Goal: Transaction & Acquisition: Download file/media

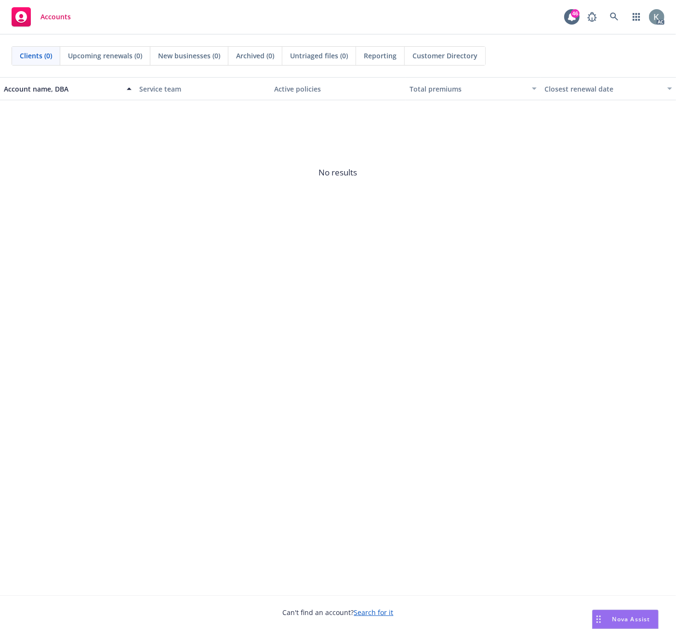
drag, startPoint x: 151, startPoint y: 376, endPoint x: 15, endPoint y: 307, distance: 152.8
click at [136, 370] on div "Account name, DBA Service team Active policies Total premiums Closest renewal d…" at bounding box center [338, 336] width 676 height 518
click at [611, 11] on link at bounding box center [614, 16] width 19 height 19
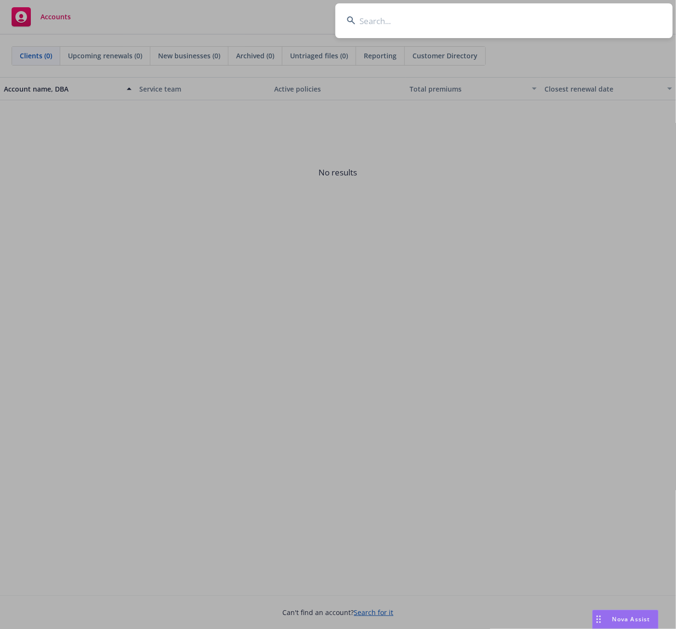
drag, startPoint x: 367, startPoint y: 22, endPoint x: 361, endPoint y: 22, distance: 5.3
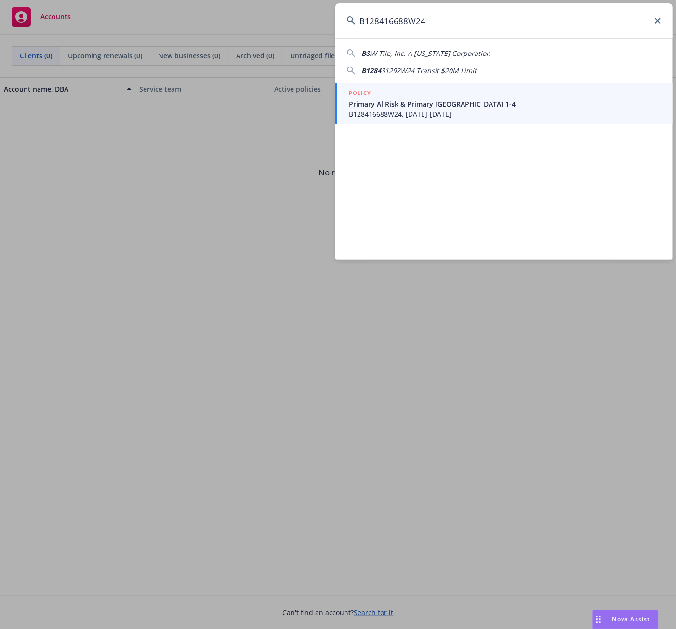
type input "B128416688W24"
click at [367, 112] on span "B128416688W24, [DATE]-[DATE]" at bounding box center [505, 114] width 312 height 10
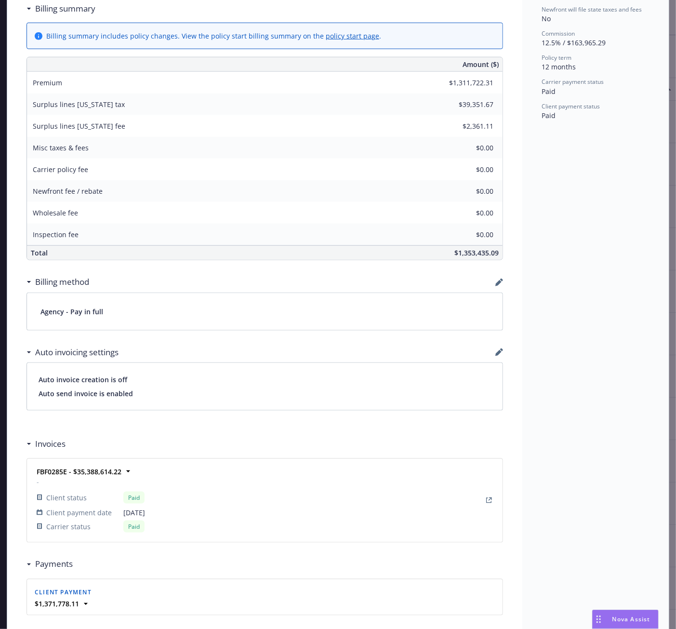
scroll to position [482, 0]
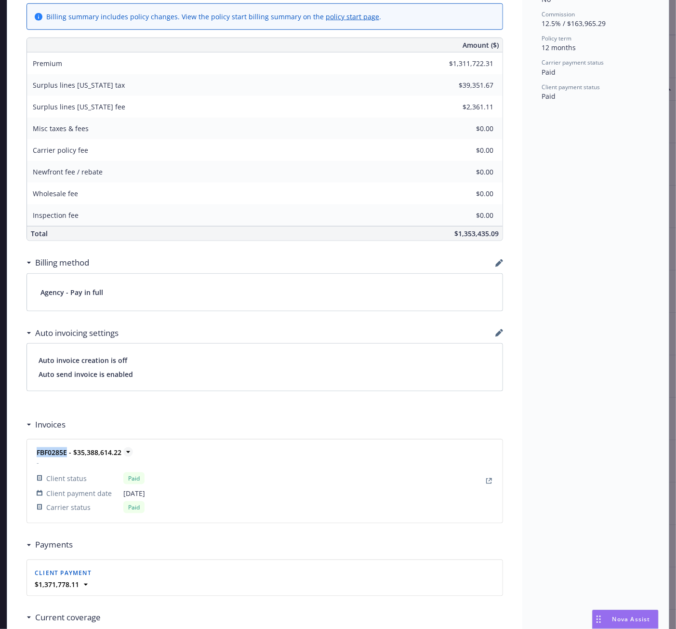
drag, startPoint x: 32, startPoint y: 456, endPoint x: 63, endPoint y: 454, distance: 31.4
click at [63, 454] on div "FBF0285E - $35,388,614.22 - Client status Paid Client payment date [DATE] Carri…" at bounding box center [90, 481] width 110 height 68
copy strong "FBF0285E"
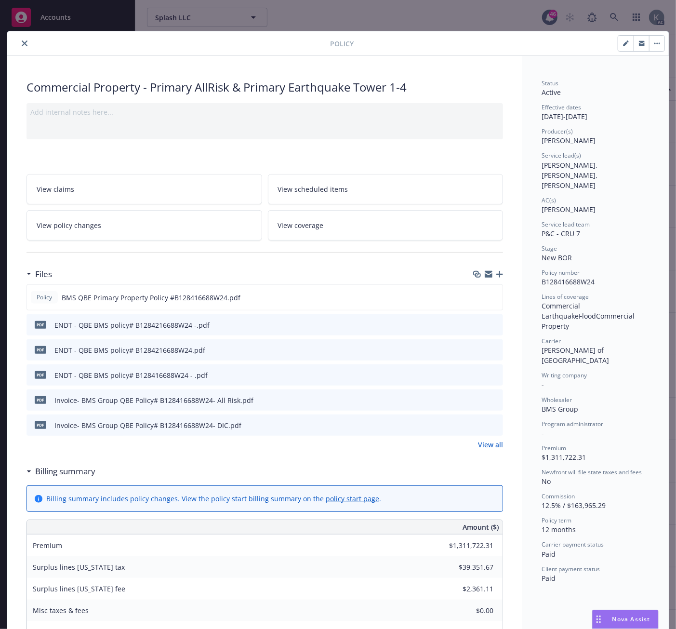
scroll to position [53, 0]
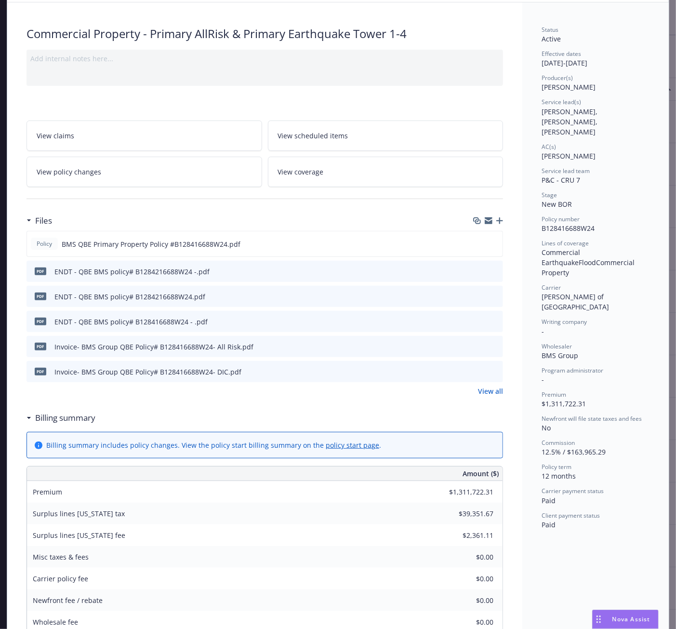
click at [181, 410] on div "Billing summary" at bounding box center [265, 418] width 477 height 20
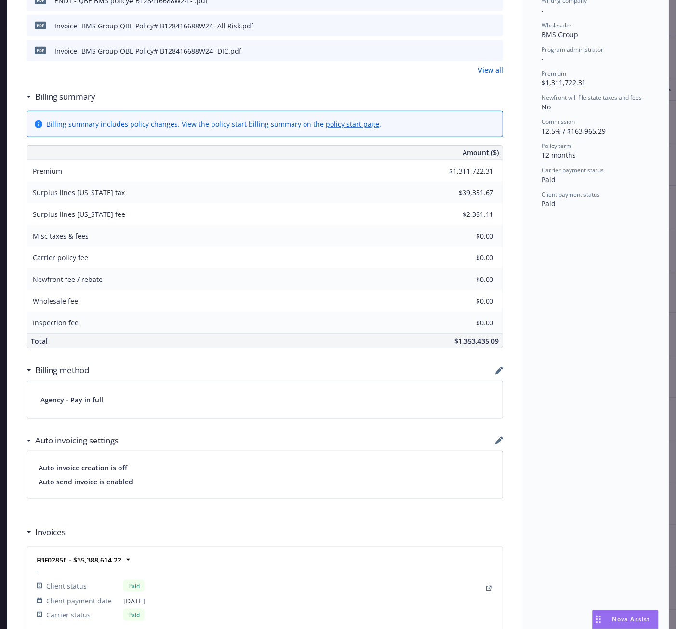
scroll to position [428, 0]
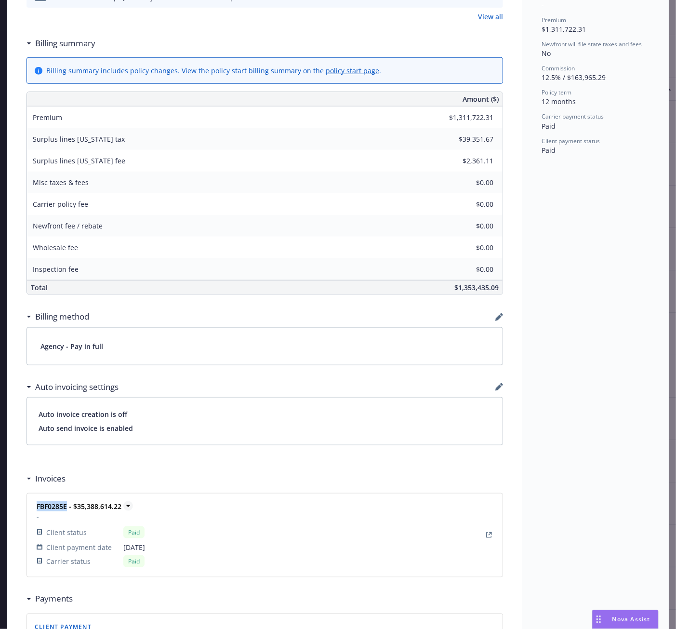
drag, startPoint x: 33, startPoint y: 507, endPoint x: 63, endPoint y: 508, distance: 30.4
click at [63, 508] on strong "FBF0285E - $35,388,614.22" at bounding box center [79, 506] width 85 height 9
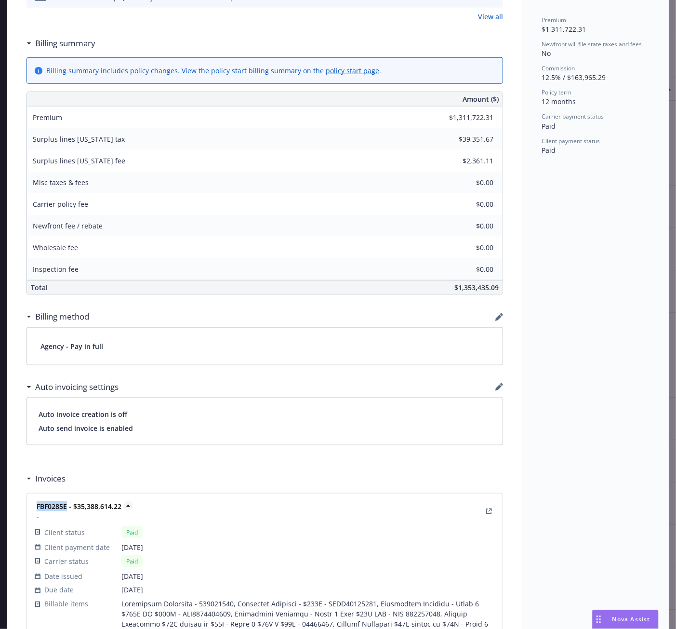
copy strong "FBF0285E"
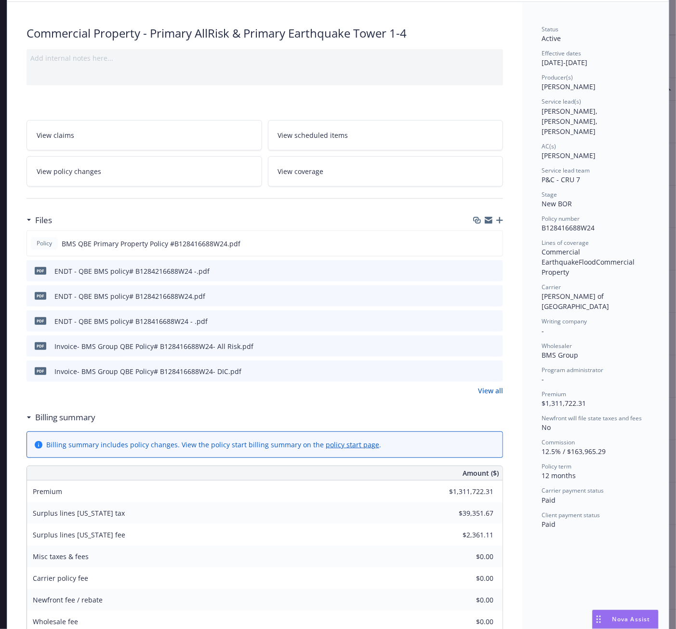
scroll to position [53, 0]
drag, startPoint x: 601, startPoint y: 218, endPoint x: 538, endPoint y: 223, distance: 62.8
click at [542, 222] on div "Policy number B128416688W24" at bounding box center [596, 224] width 108 height 18
copy span "B128416688W24"
click at [474, 371] on icon "download file" at bounding box center [478, 371] width 8 height 8
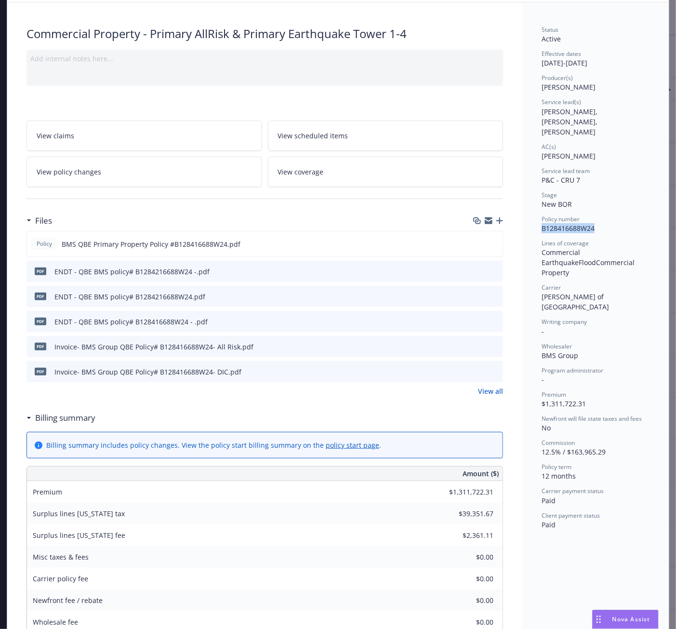
click at [476, 343] on icon "download file" at bounding box center [478, 346] width 8 height 8
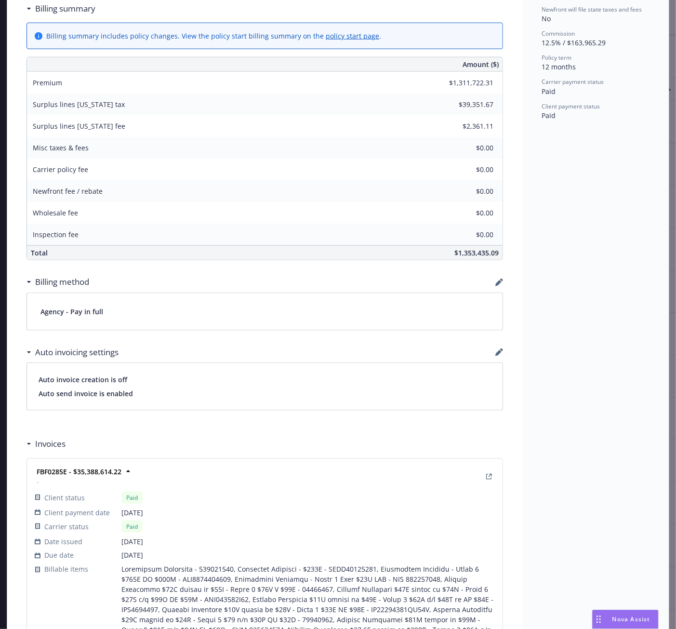
scroll to position [482, 0]
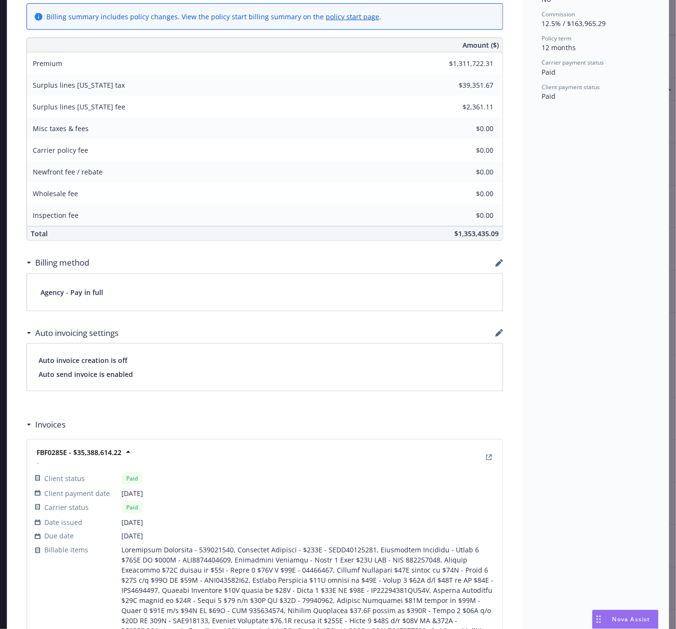
click at [228, 491] on span "[DATE]" at bounding box center [308, 493] width 374 height 10
click at [35, 454] on div "FBF0285E - $35,388,614.22 -" at bounding box center [78, 457] width 87 height 20
drag, startPoint x: 589, startPoint y: 277, endPoint x: 596, endPoint y: 275, distance: 7.0
click at [589, 277] on div "Status Active Effective dates [DATE] - [DATE] Producer(s) [PERSON_NAME] Service…" at bounding box center [595, 488] width 147 height 1829
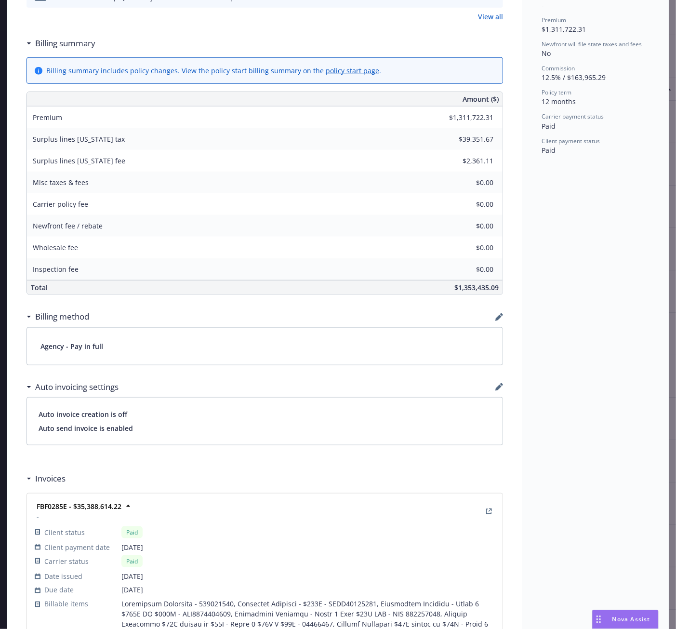
scroll to position [374, 0]
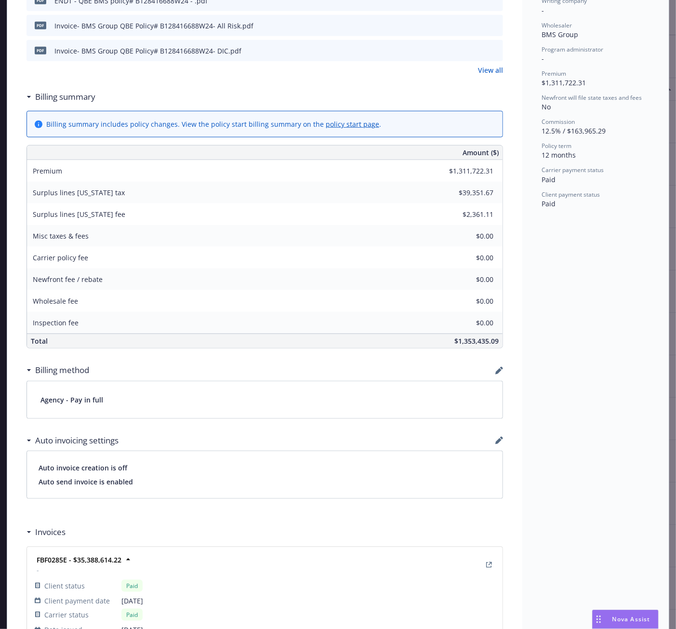
click at [611, 264] on div "Status Active Effective dates [DATE] - [DATE] Producer(s) [PERSON_NAME] Service…" at bounding box center [595, 595] width 147 height 1829
click at [566, 264] on div "Status Active Effective dates [DATE] - [DATE] Producer(s) [PERSON_NAME] Service…" at bounding box center [595, 595] width 147 height 1829
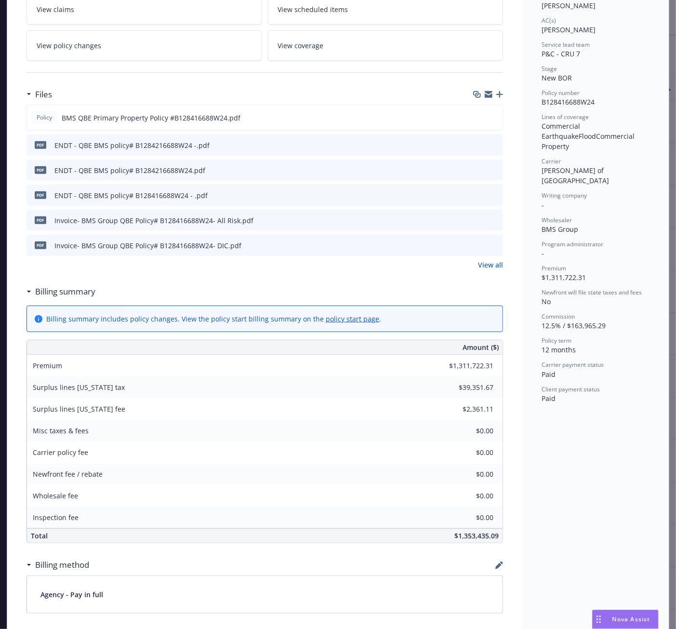
scroll to position [160, 0]
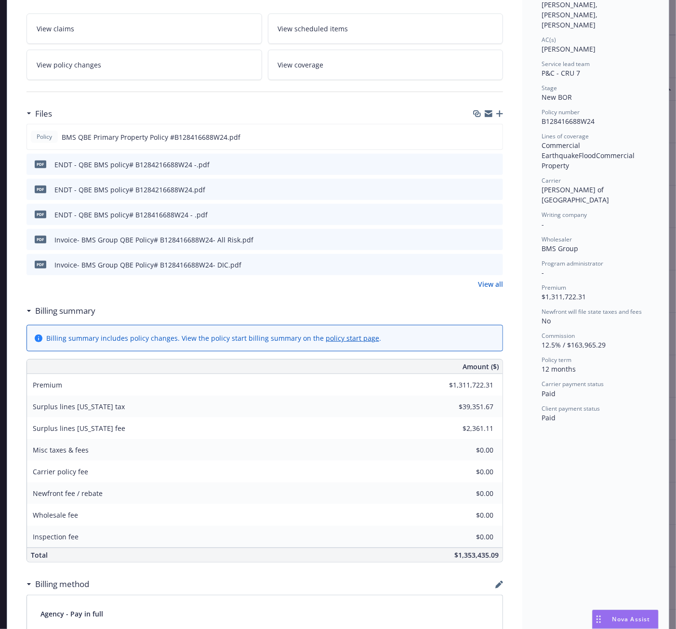
click at [474, 237] on icon "download file" at bounding box center [478, 239] width 8 height 8
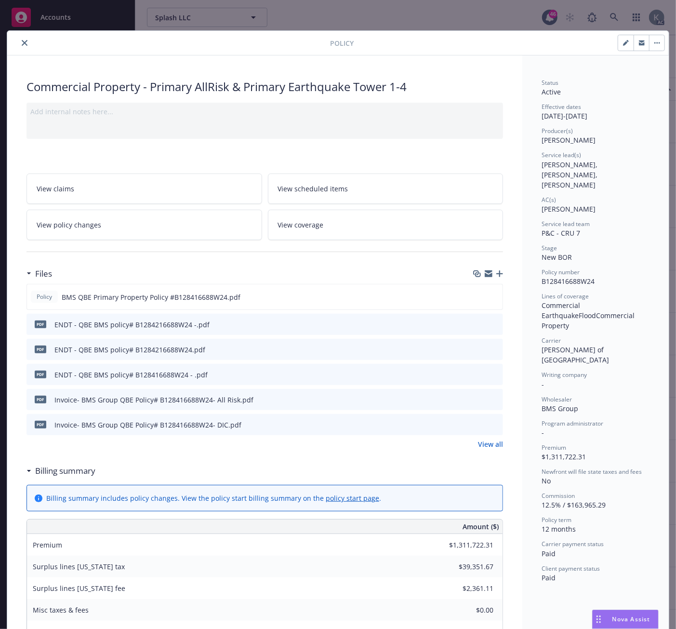
scroll to position [0, 0]
click at [23, 41] on icon "close" at bounding box center [25, 43] width 6 height 6
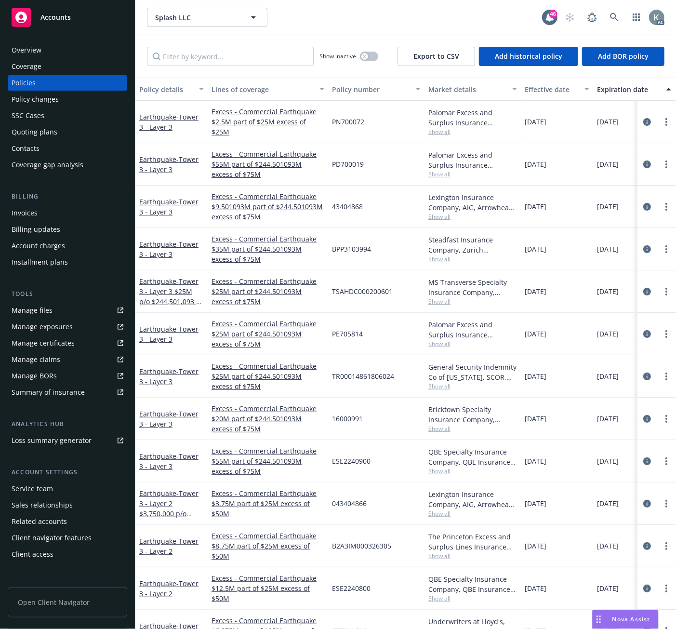
drag, startPoint x: 414, startPoint y: 21, endPoint x: 374, endPoint y: 68, distance: 61.5
click at [414, 21] on div "Splash LLC Splash LLC" at bounding box center [344, 17] width 395 height 19
drag, startPoint x: 614, startPoint y: 13, endPoint x: 572, endPoint y: 12, distance: 41.5
click at [603, 13] on div "AC" at bounding box center [613, 17] width 104 height 19
click at [612, 13] on icon at bounding box center [614, 17] width 8 height 8
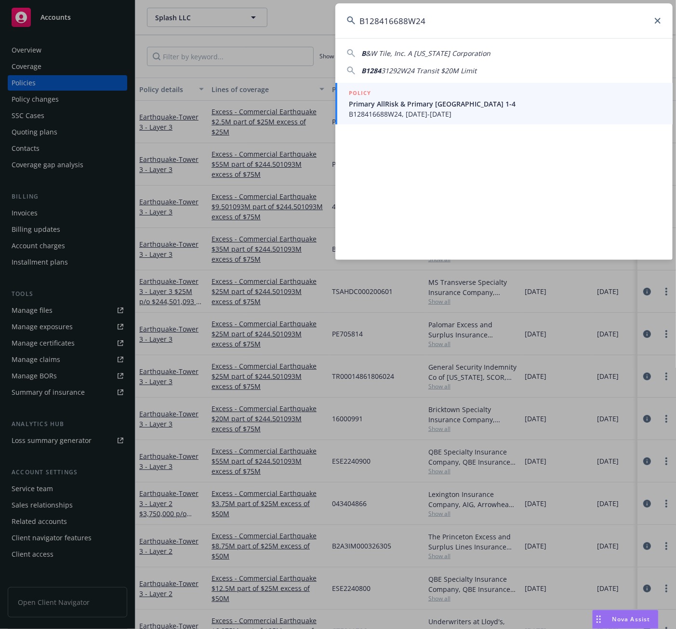
type input "B128416688W24"
click at [358, 106] on span "Primary AllRisk & Primary [GEOGRAPHIC_DATA] 1-4" at bounding box center [505, 104] width 312 height 10
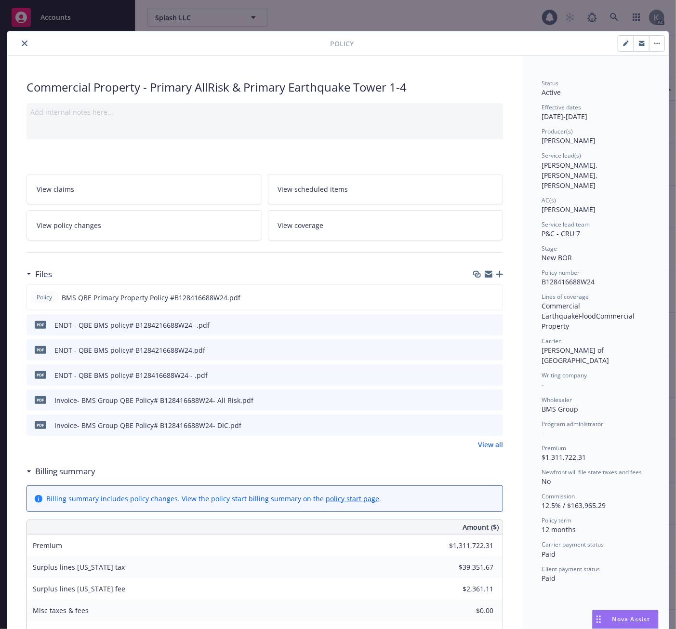
scroll to position [29, 0]
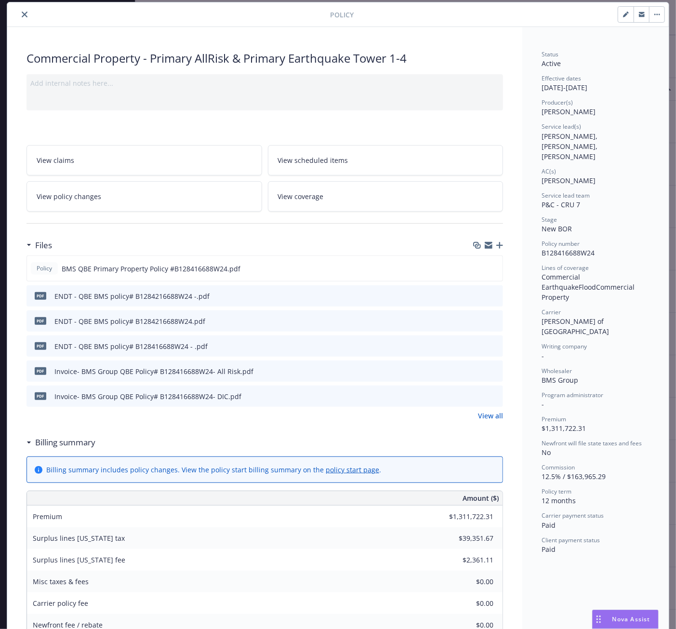
drag, startPoint x: 467, startPoint y: 58, endPoint x: 462, endPoint y: 60, distance: 5.4
click at [462, 60] on div "Commercial Property - Primary AllRisk & Primary [GEOGRAPHIC_DATA] 1-4" at bounding box center [265, 58] width 477 height 16
click at [22, 13] on icon "close" at bounding box center [25, 15] width 6 height 6
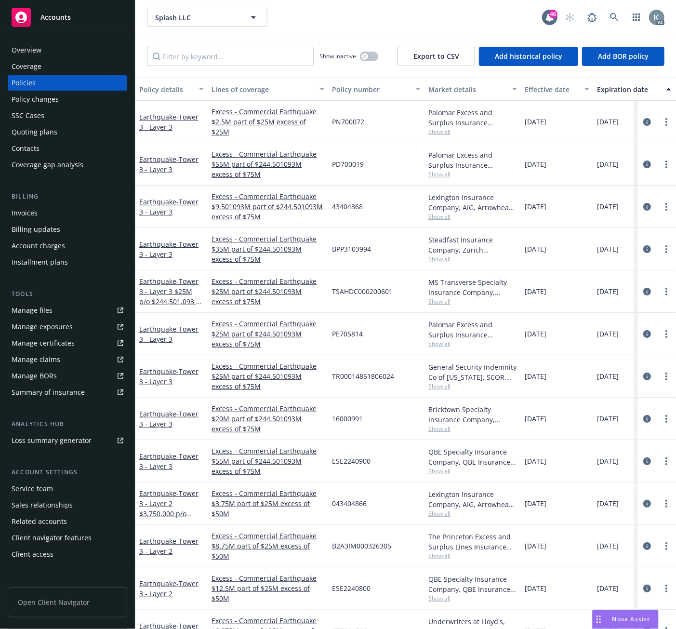
drag, startPoint x: 16, startPoint y: 12, endPoint x: 160, endPoint y: 22, distance: 143.5
click at [16, 12] on rect at bounding box center [21, 17] width 19 height 19
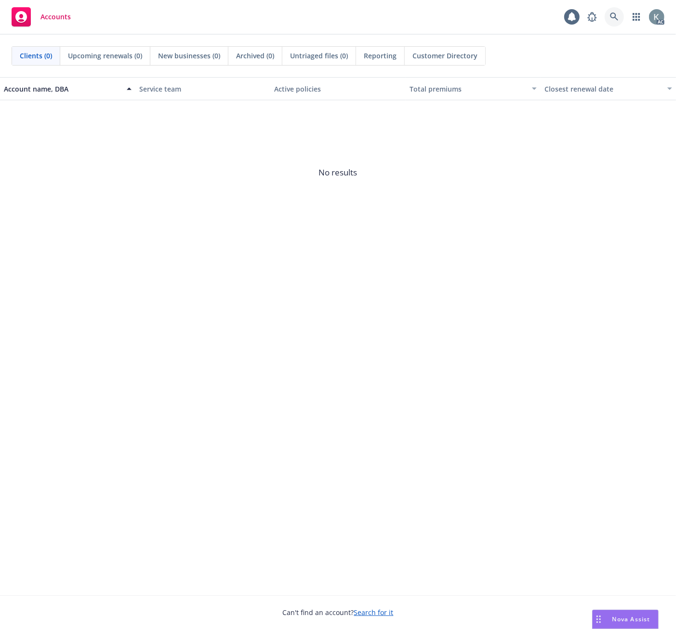
click at [614, 13] on icon at bounding box center [614, 17] width 9 height 9
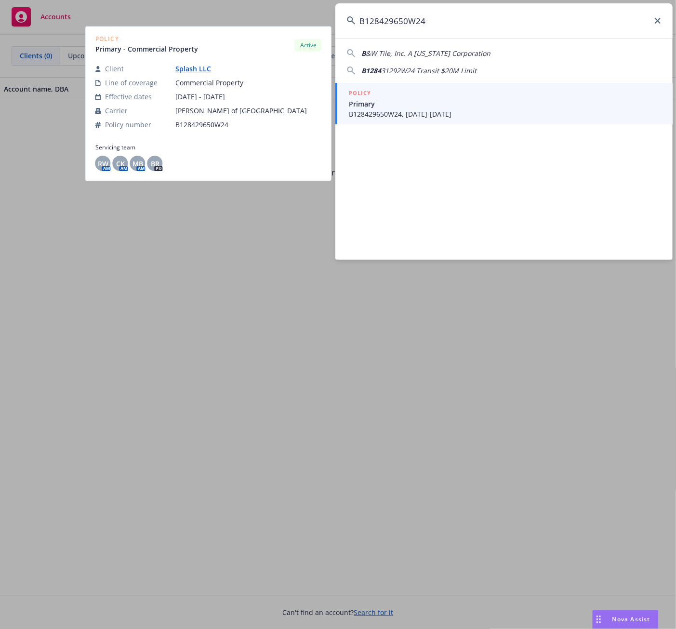
type input "B128429650W24"
click at [358, 107] on span "Primary" at bounding box center [505, 104] width 312 height 10
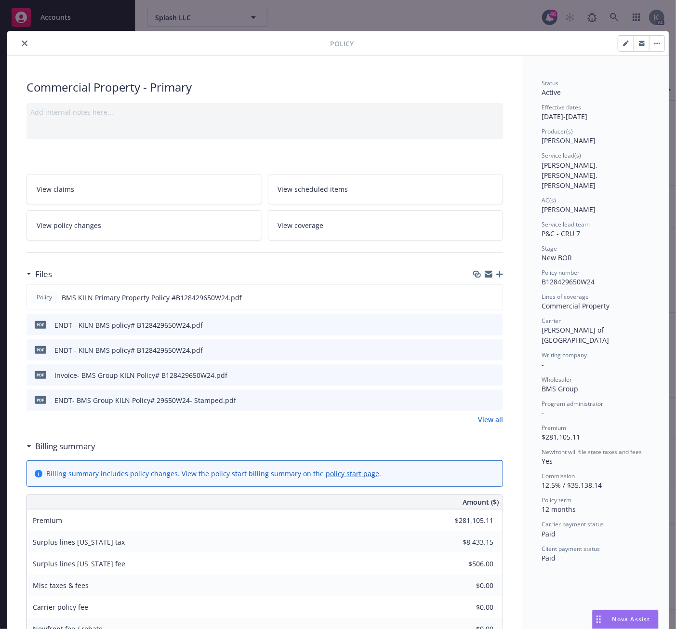
click at [22, 41] on icon "close" at bounding box center [25, 43] width 6 height 6
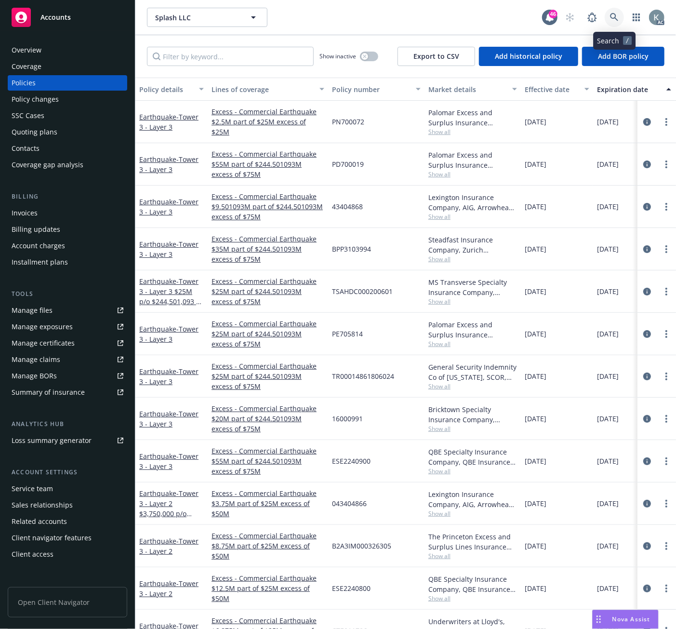
click at [613, 14] on icon at bounding box center [614, 17] width 9 height 9
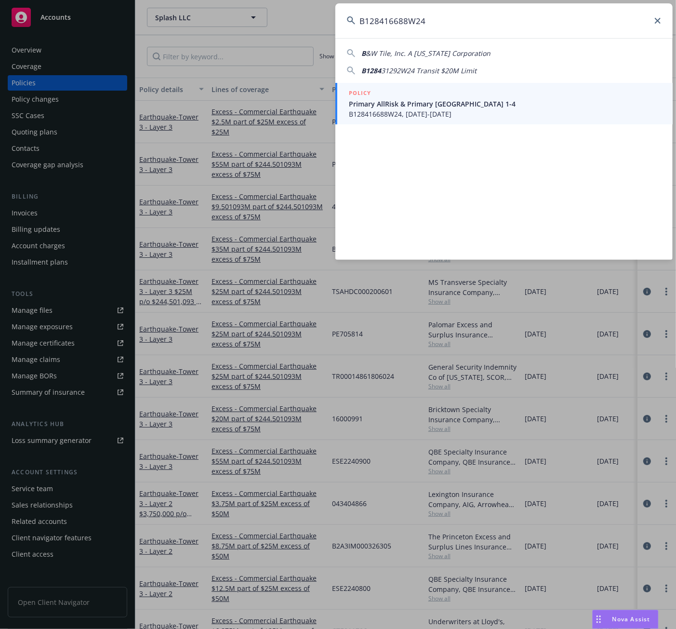
type input "B128416688W24"
click at [372, 109] on span "B128416688W24, [DATE]-[DATE]" at bounding box center [505, 114] width 312 height 10
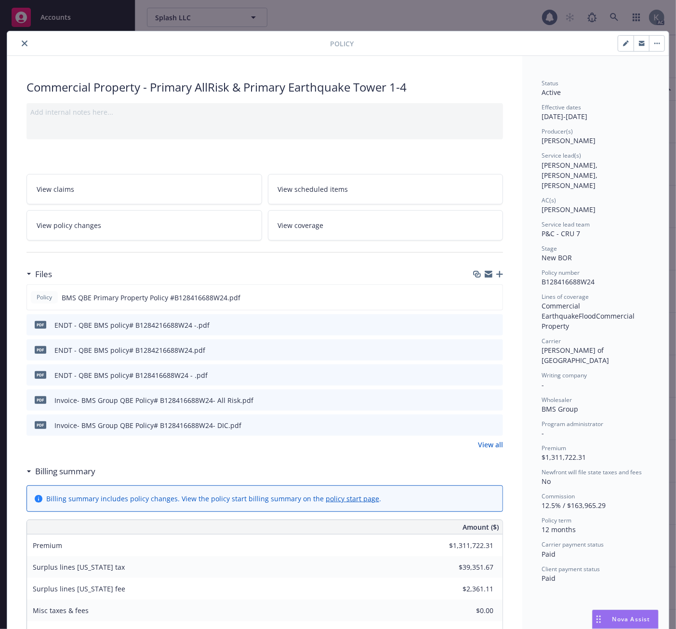
scroll to position [29, 0]
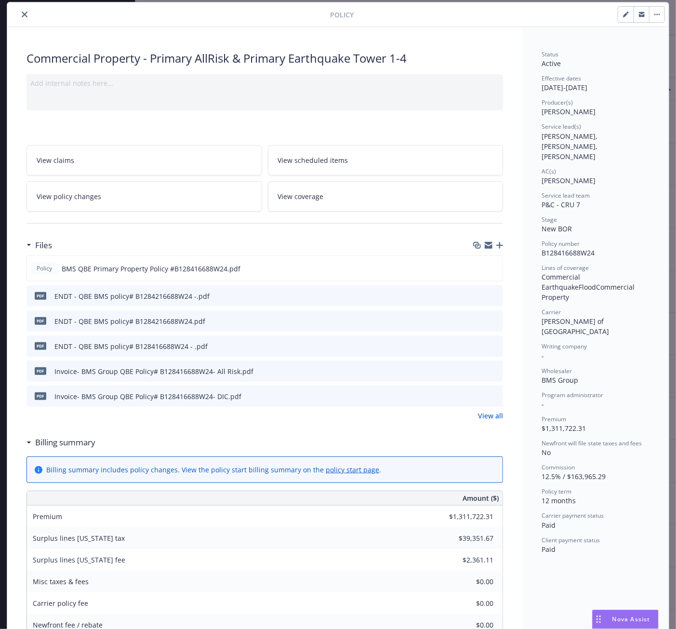
click at [623, 13] on icon "button" at bounding box center [626, 15] width 6 height 6
select select "NEW_BOR"
select select "12"
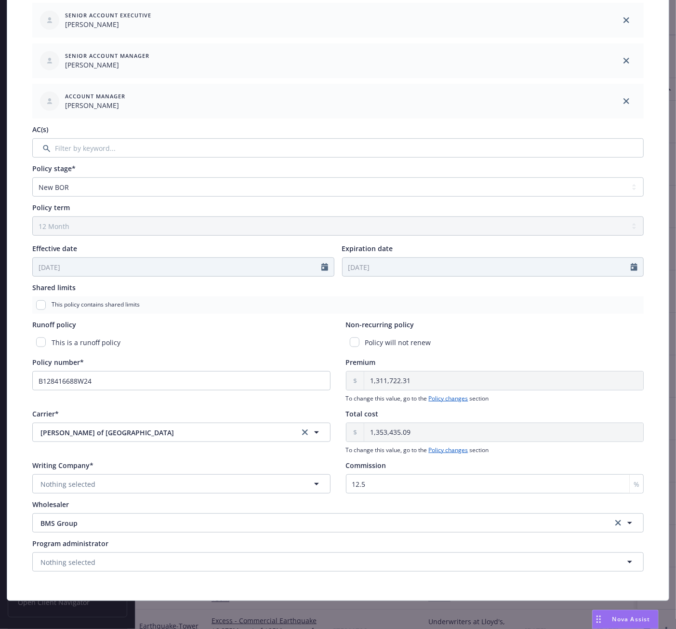
scroll to position [241, 0]
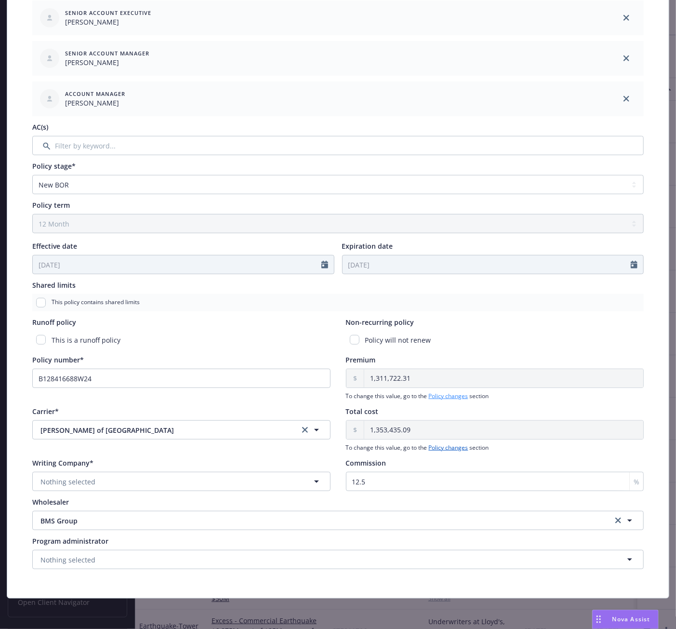
click at [439, 397] on link "Policy changes" at bounding box center [449, 396] width 40 height 8
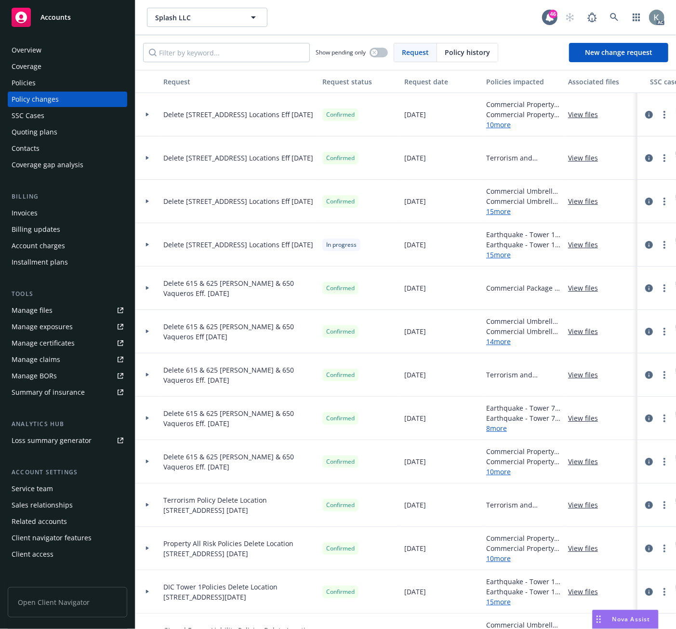
click at [455, 52] on span "Policy history" at bounding box center [467, 52] width 45 height 10
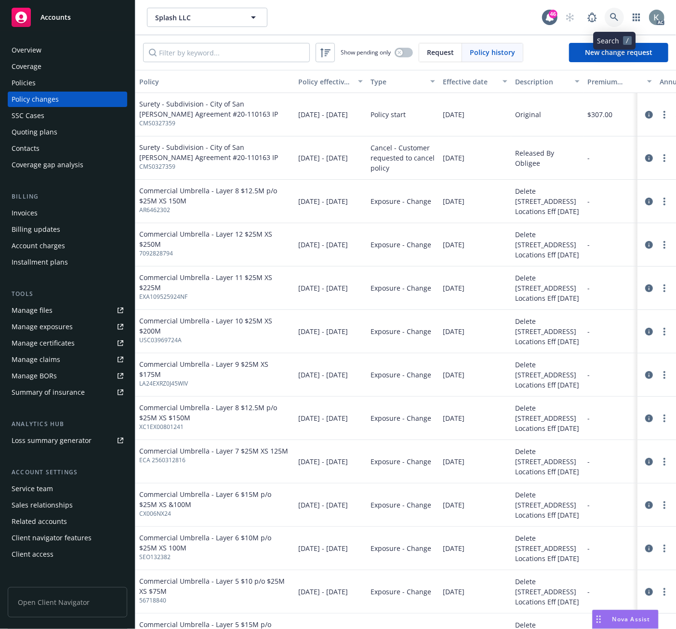
click at [611, 13] on icon at bounding box center [614, 17] width 8 height 8
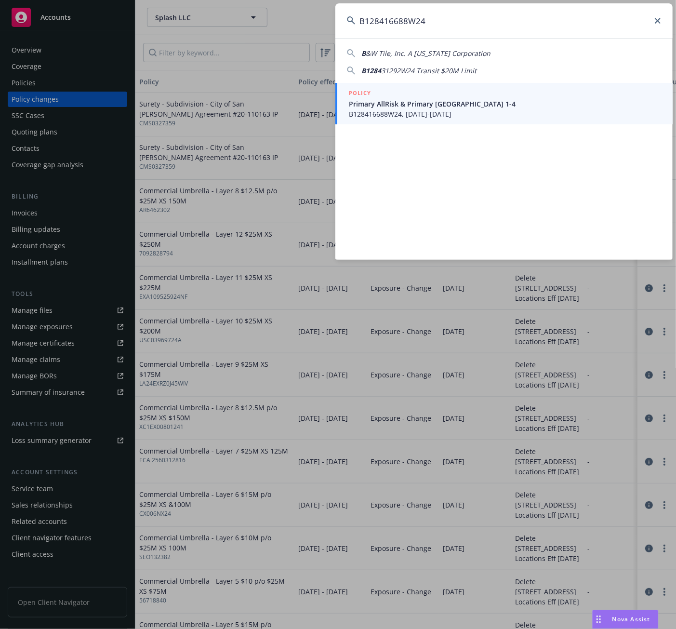
type input "B128416688W24"
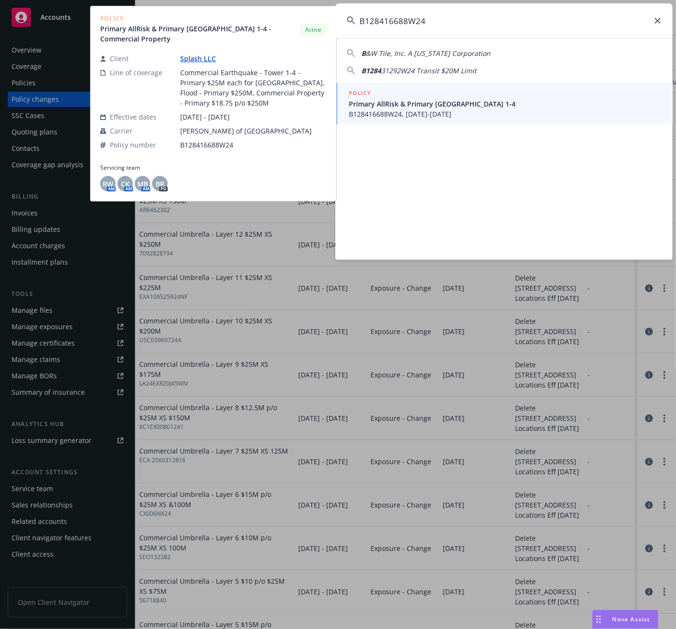
click at [373, 109] on span "B128416688W24, [DATE]-[DATE]" at bounding box center [505, 114] width 312 height 10
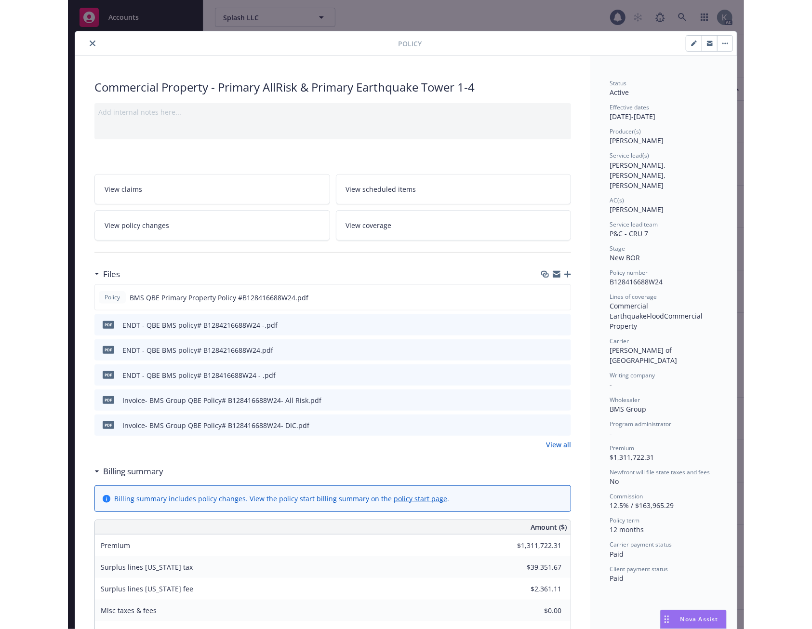
scroll to position [29, 0]
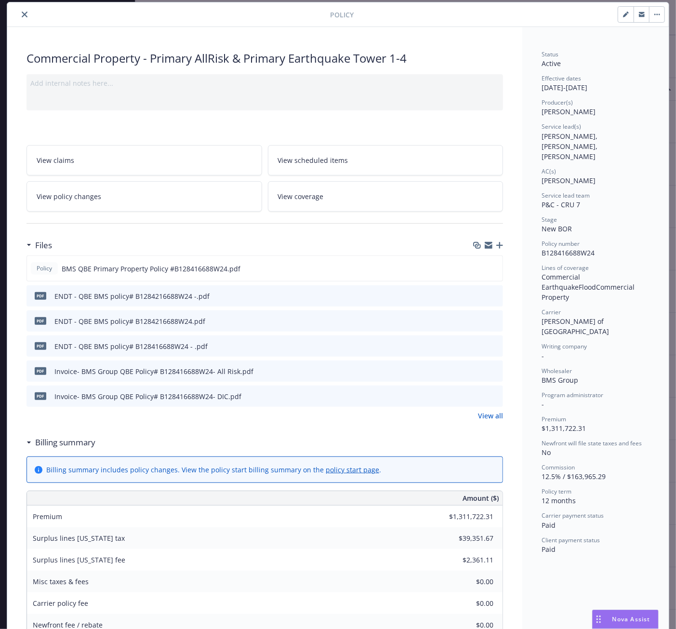
click at [655, 13] on icon "button" at bounding box center [658, 14] width 6 height 2
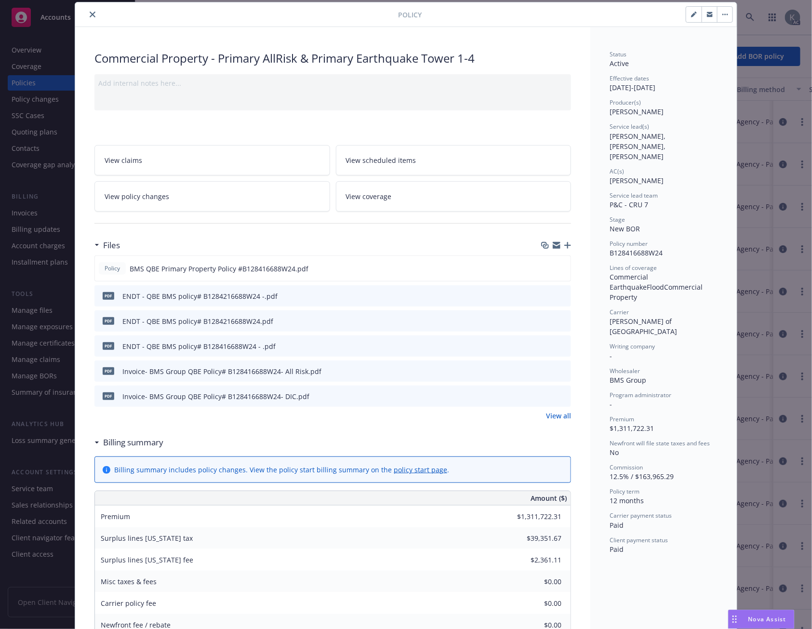
click at [676, 13] on icon "button" at bounding box center [694, 15] width 6 height 6
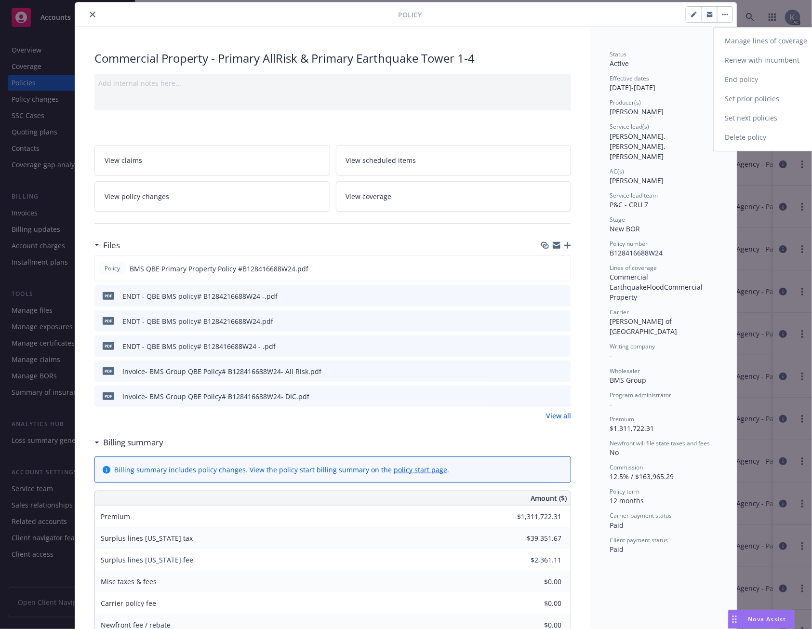
select select "NEW_BOR"
select select "12"
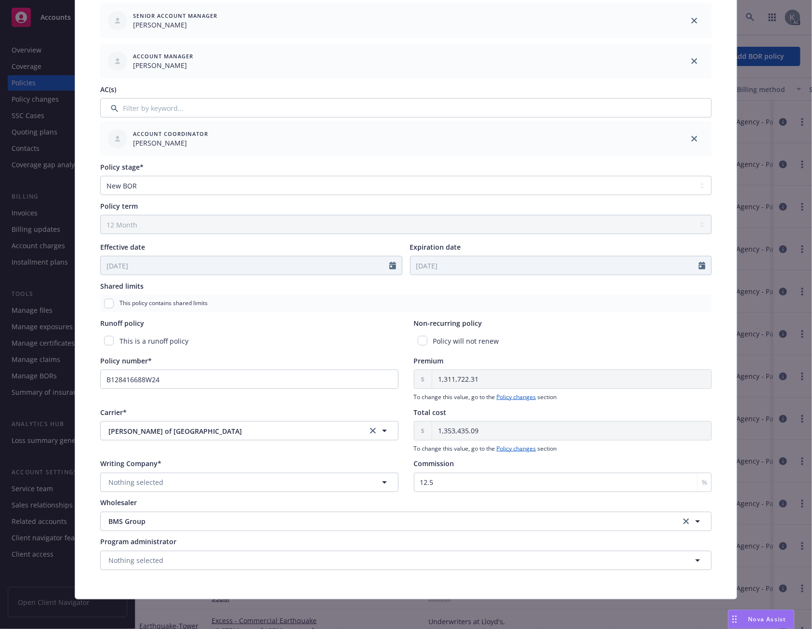
scroll to position [280, 0]
click at [507, 397] on link "Policy changes" at bounding box center [517, 396] width 40 height 8
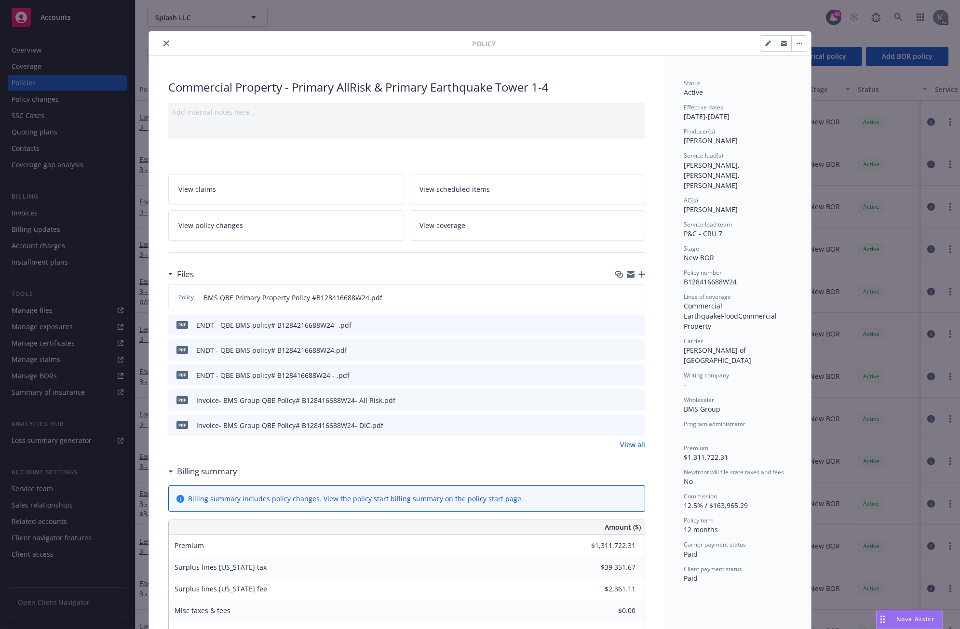
scroll to position [29, 0]
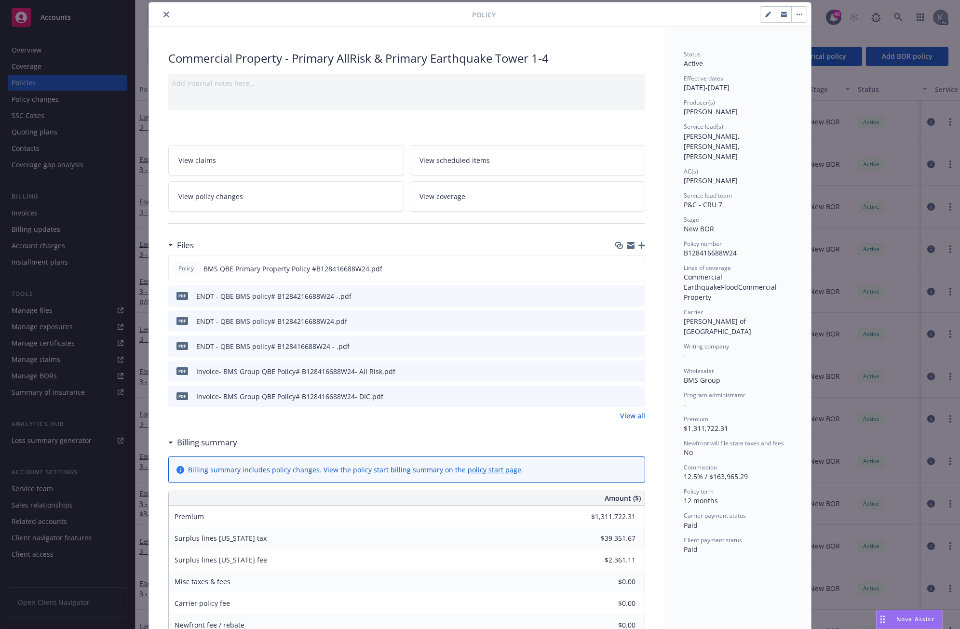
click at [676, 16] on button "button" at bounding box center [798, 14] width 15 height 15
click at [676, 15] on icon "button" at bounding box center [768, 15] width 6 height 6
select select "NEW_BOR"
select select "12"
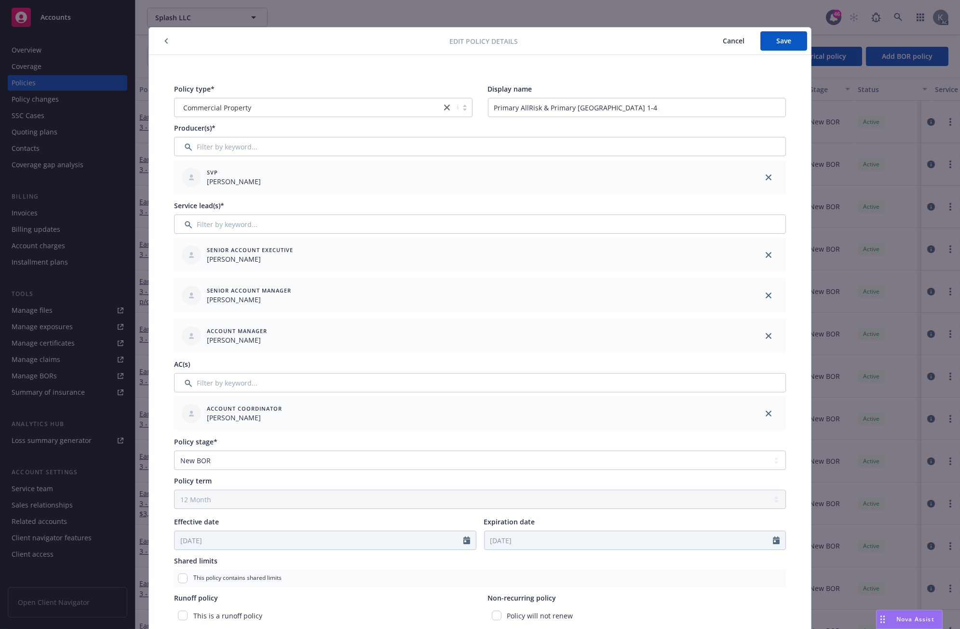
scroll to position [0, 0]
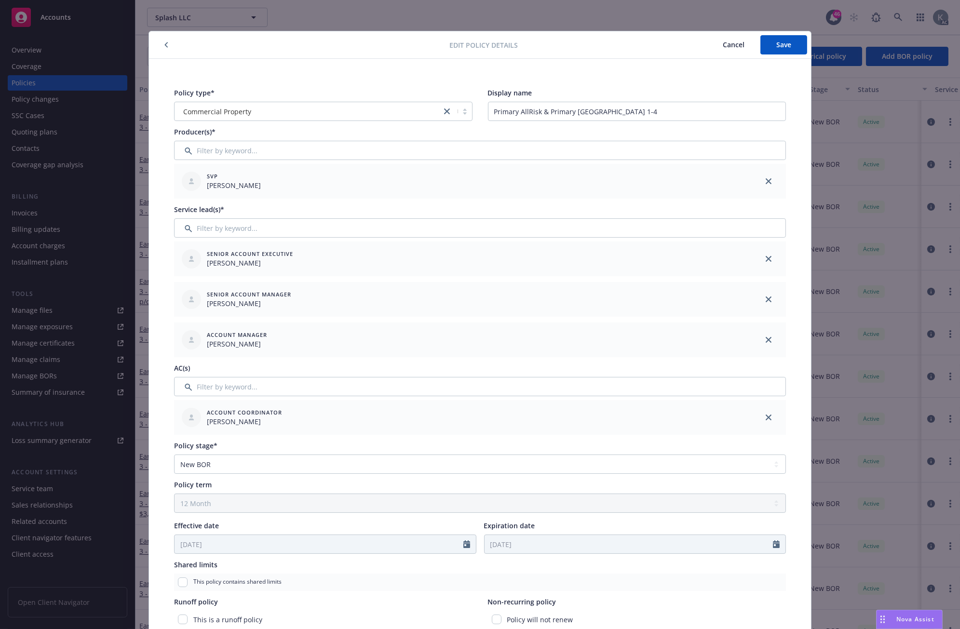
click at [164, 45] on icon "button" at bounding box center [166, 45] width 4 height 6
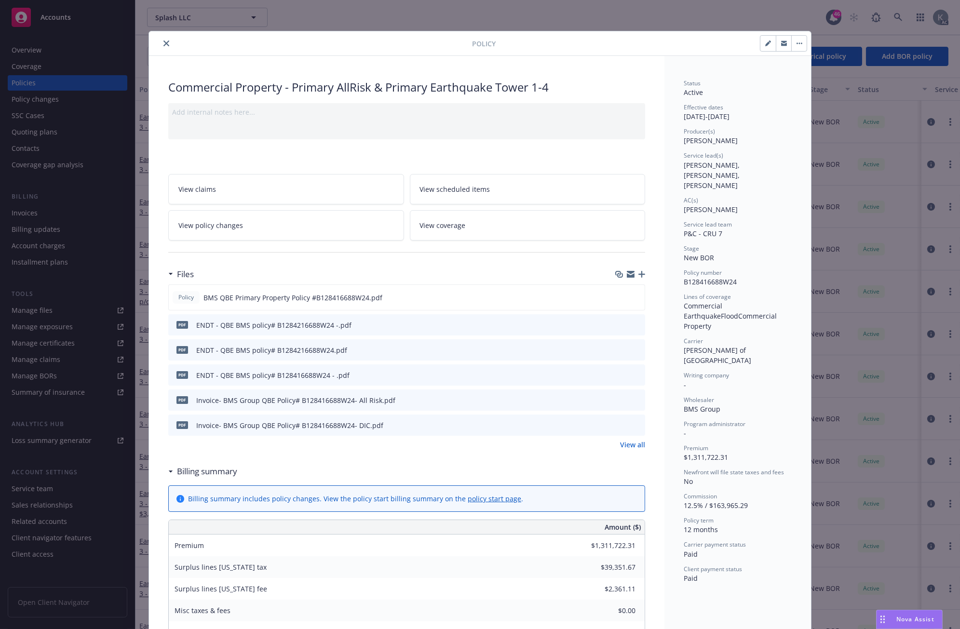
click at [164, 45] on icon "close" at bounding box center [166, 43] width 6 height 6
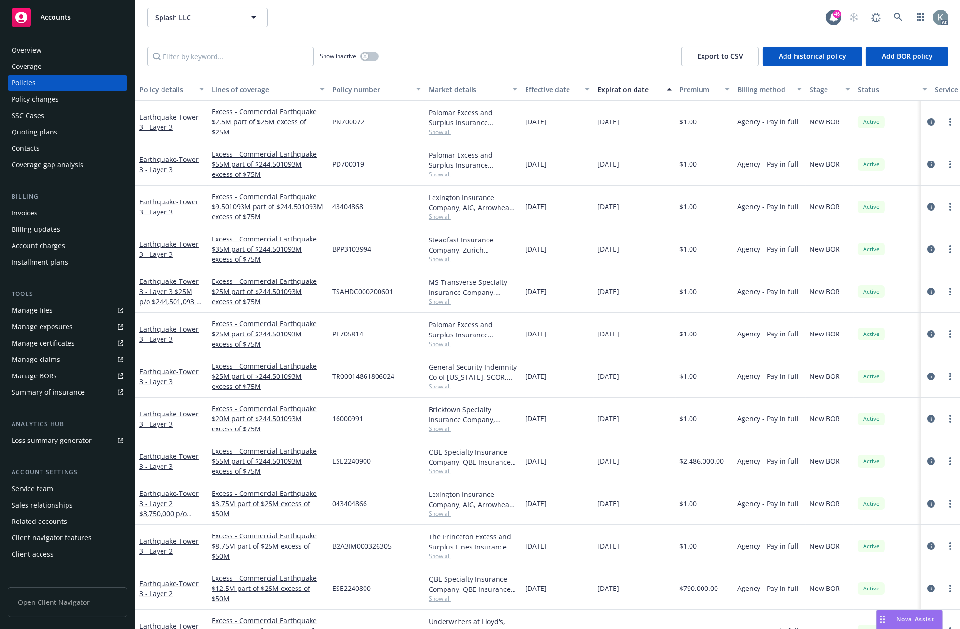
click at [350, 86] on div "Policy number" at bounding box center [371, 89] width 78 height 10
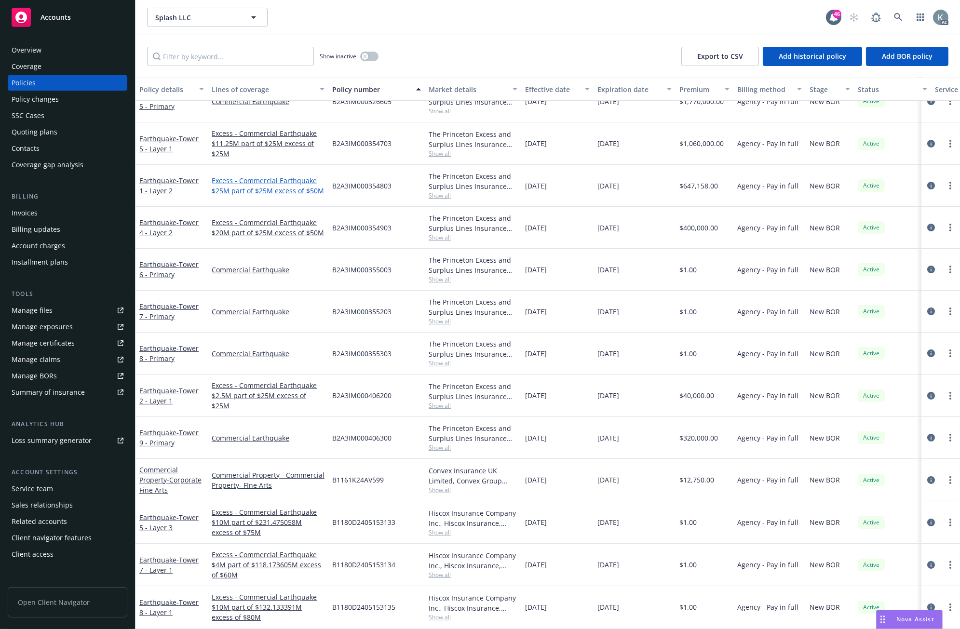
scroll to position [321, 0]
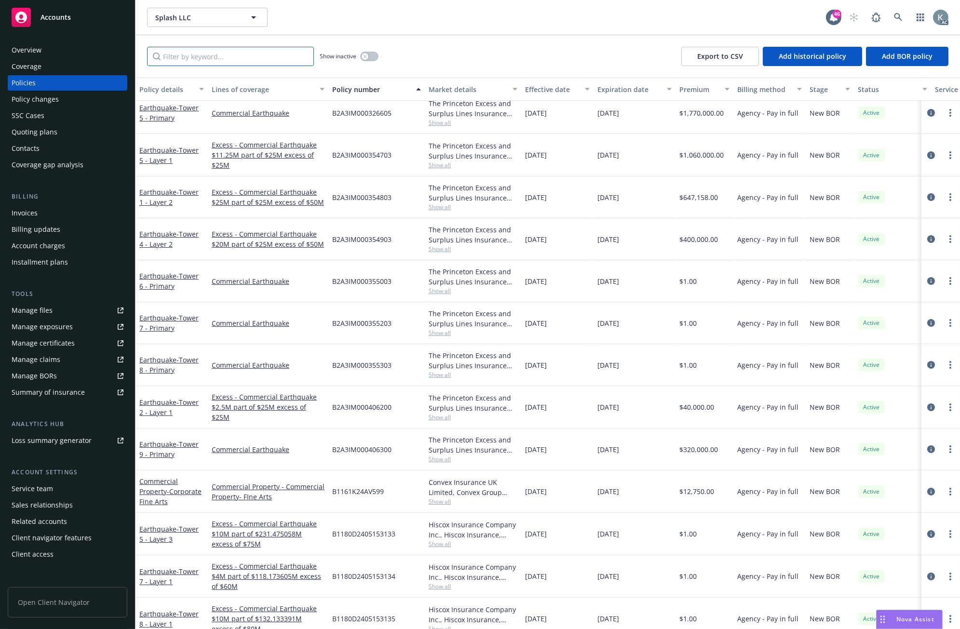
click at [190, 60] on input "Filter by keyword..." at bounding box center [230, 56] width 167 height 19
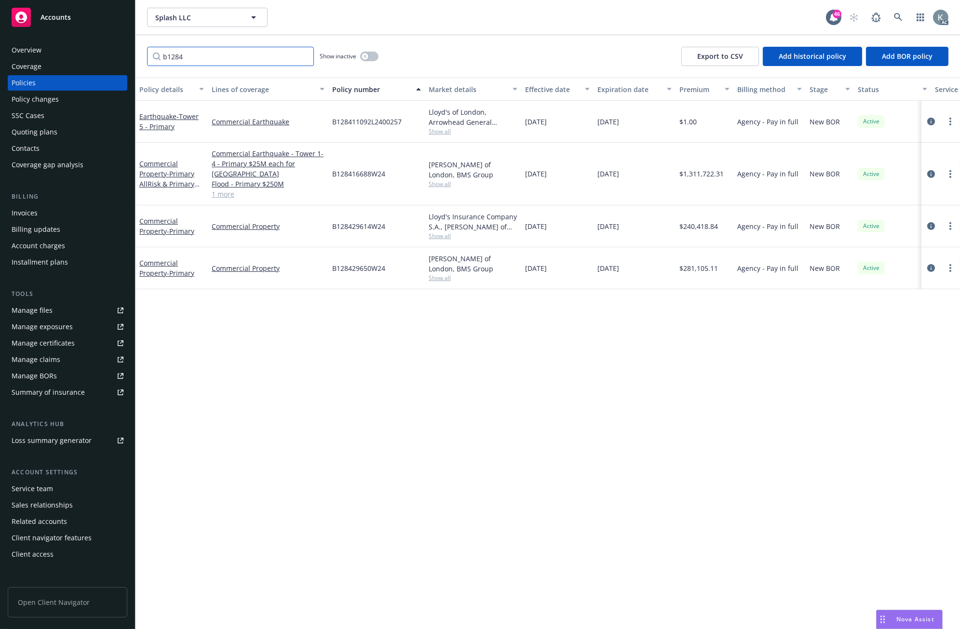
scroll to position [0, 0]
type input "b1284"
click at [676, 174] on link "more" at bounding box center [950, 174] width 12 height 12
click at [676, 172] on icon "circleInformation" at bounding box center [931, 174] width 8 height 8
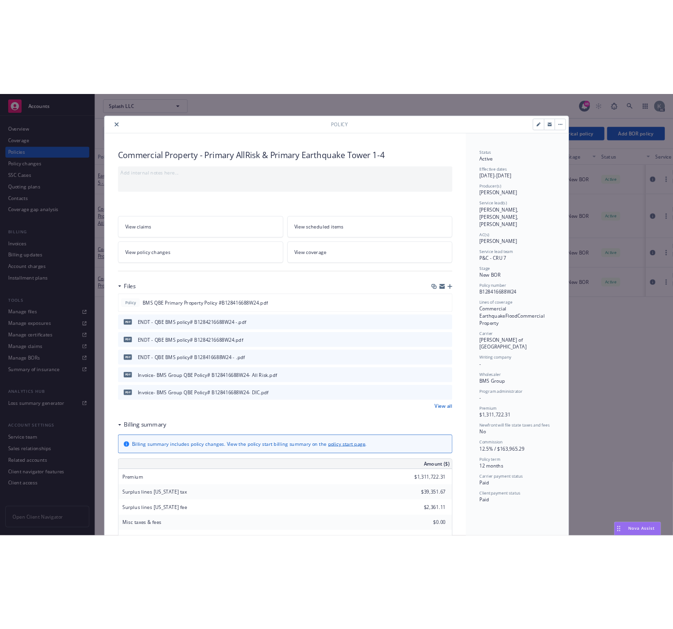
scroll to position [29, 0]
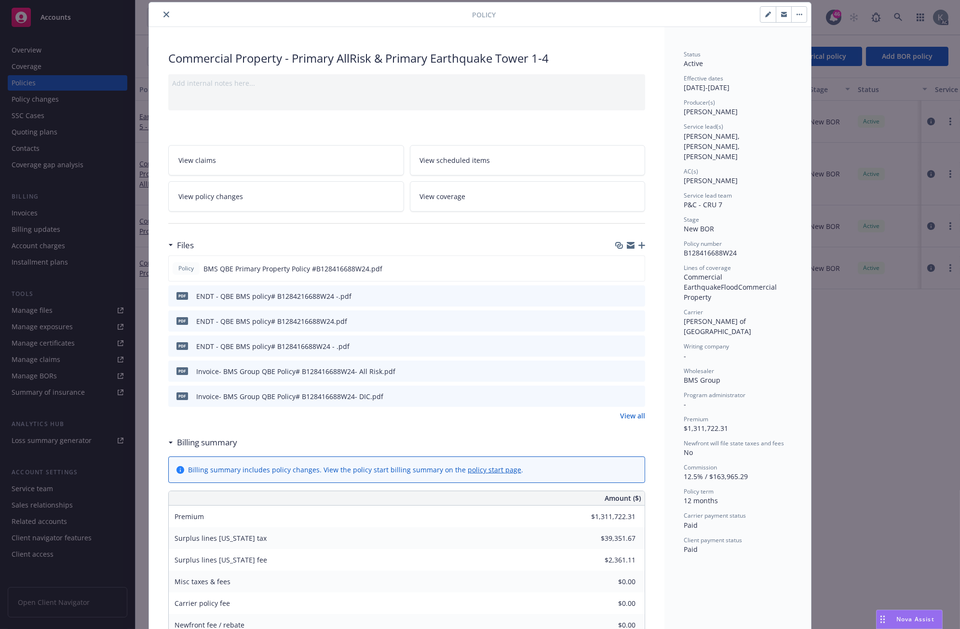
click at [230, 194] on span "View policy changes" at bounding box center [210, 196] width 65 height 10
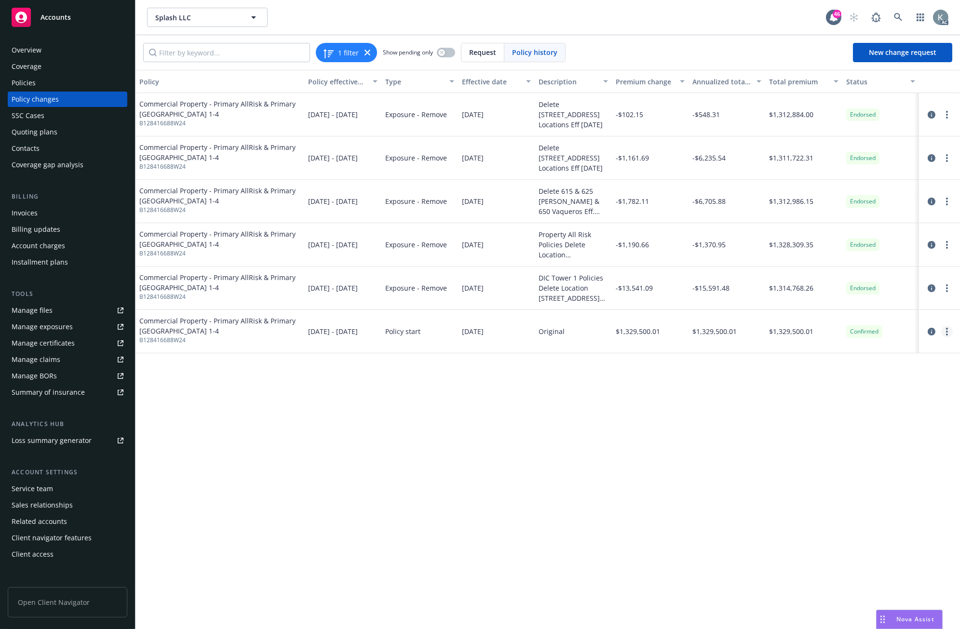
click at [676, 328] on circle "more" at bounding box center [947, 329] width 2 height 2
click at [676, 390] on link "Edit policy change" at bounding box center [869, 389] width 165 height 19
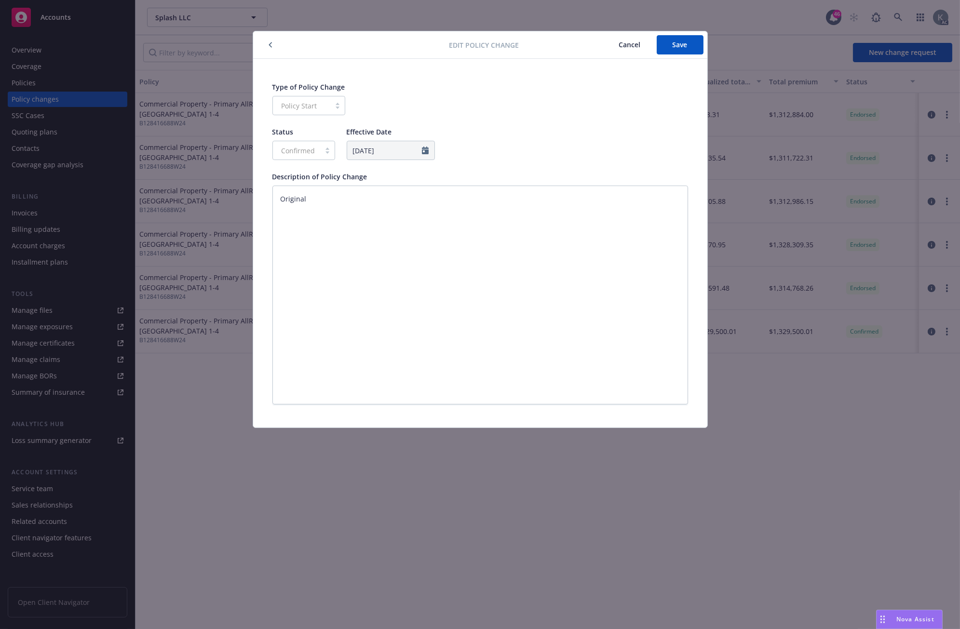
click at [622, 40] on span "Cancel" at bounding box center [630, 44] width 22 height 9
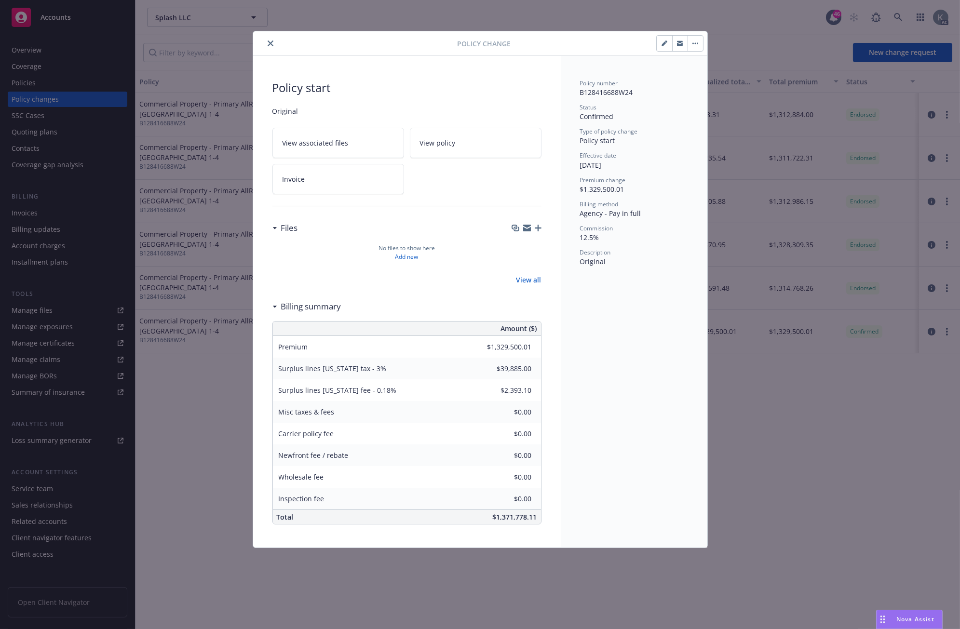
click at [267, 42] on icon "close" at bounding box center [270, 43] width 6 height 6
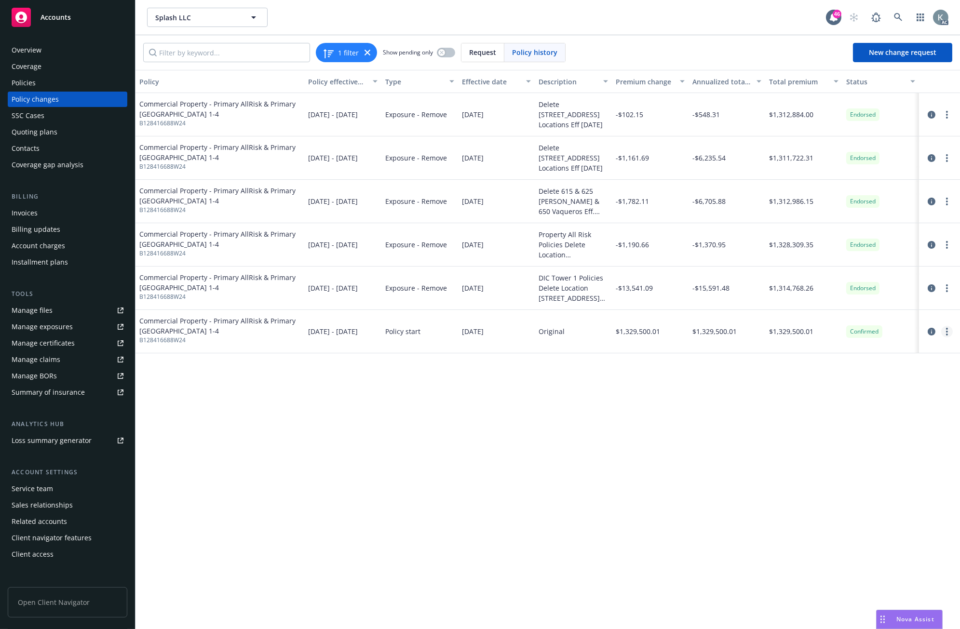
click at [676, 331] on circle "more" at bounding box center [947, 332] width 2 height 2
click at [676, 389] on link "Edit policy change" at bounding box center [869, 389] width 165 height 19
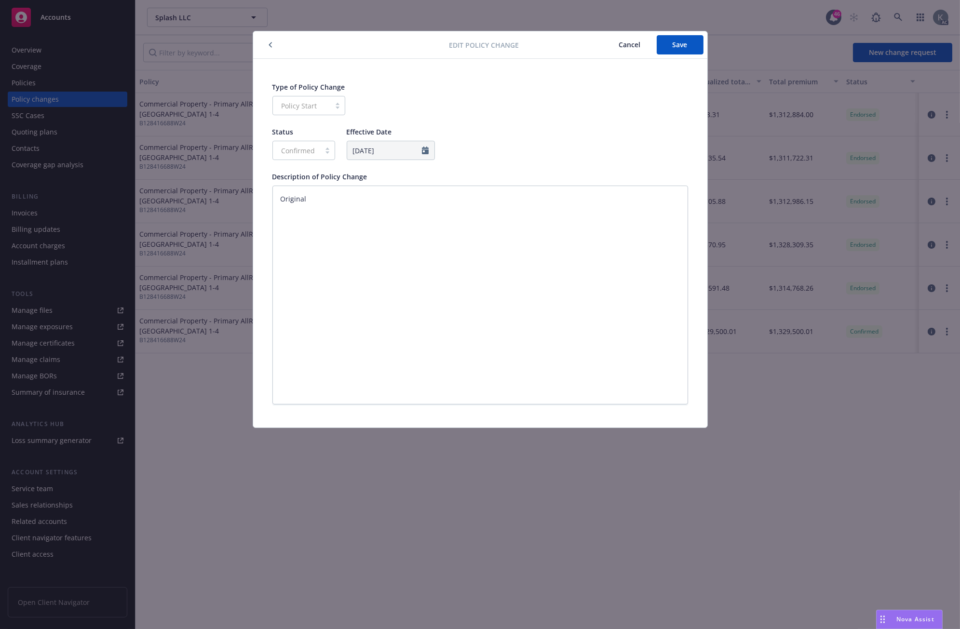
type textarea "x"
click at [623, 42] on span "Cancel" at bounding box center [630, 44] width 22 height 9
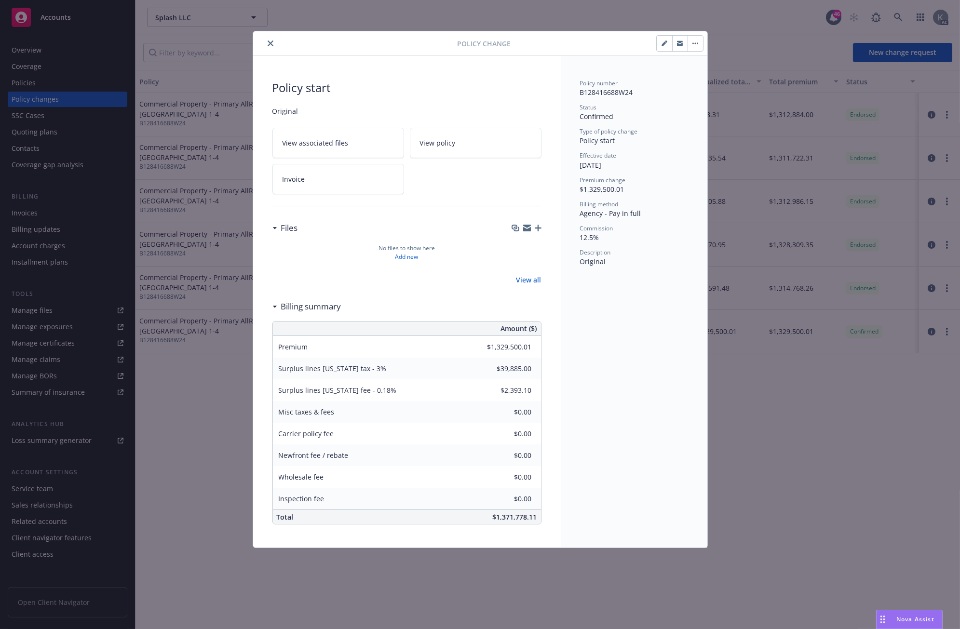
click at [676, 42] on icon "button" at bounding box center [695, 43] width 6 height 2
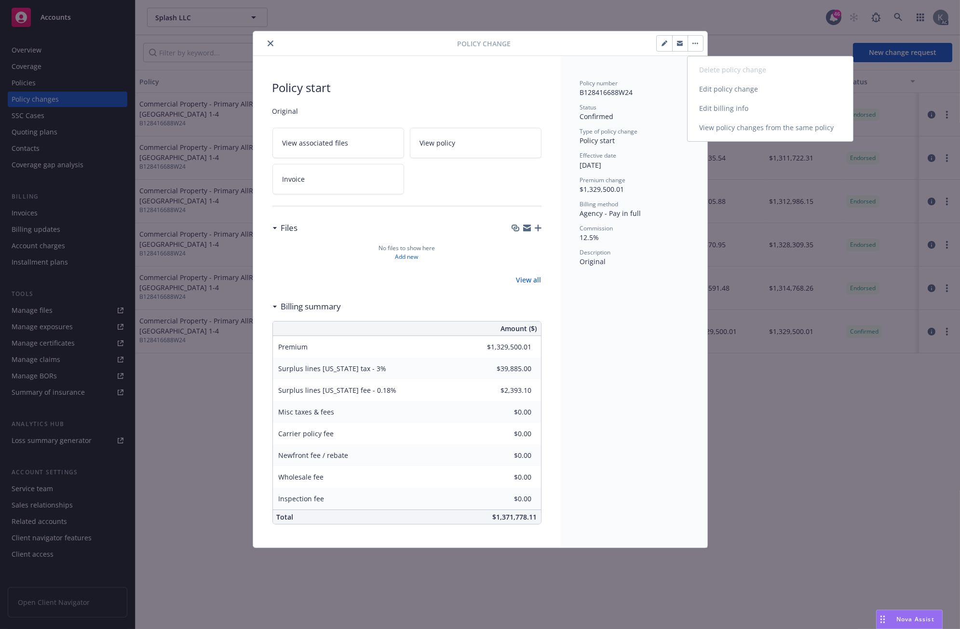
click at [676, 109] on link "Edit billing info" at bounding box center [769, 108] width 165 height 19
select select "CA"
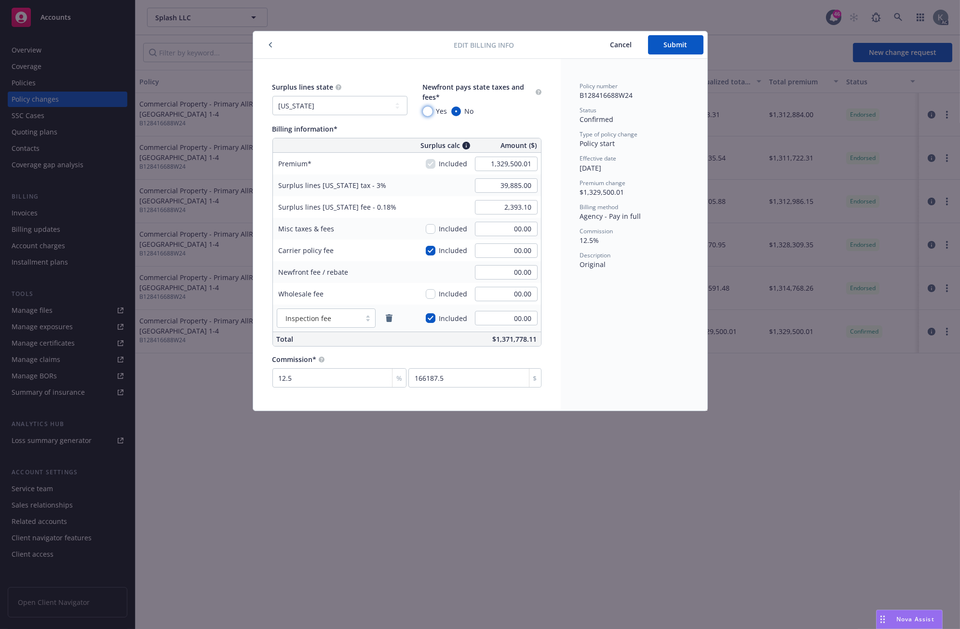
click at [425, 111] on input "Yes" at bounding box center [428, 112] width 10 height 10
radio input "true"
click at [665, 45] on span "Submit" at bounding box center [676, 44] width 24 height 9
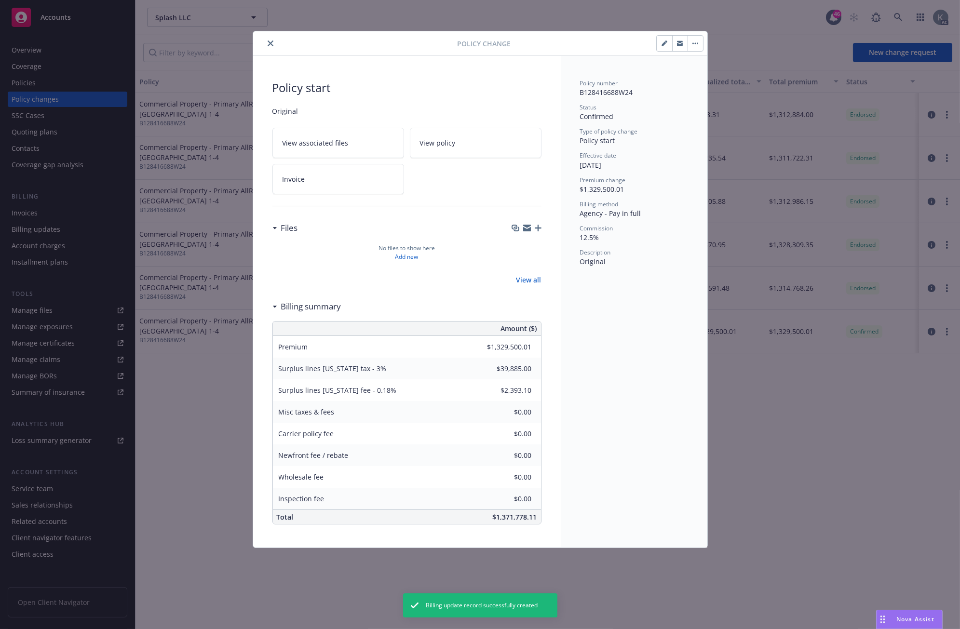
click at [268, 42] on icon "close" at bounding box center [270, 43] width 6 height 6
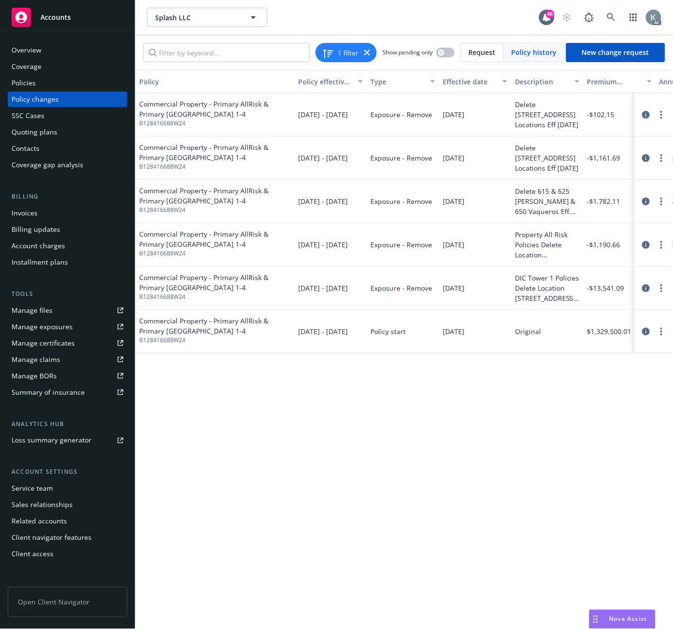
drag, startPoint x: 446, startPoint y: 14, endPoint x: 402, endPoint y: 109, distance: 104.4
click at [441, 18] on div "Splash LLC Splash LLC" at bounding box center [343, 17] width 392 height 19
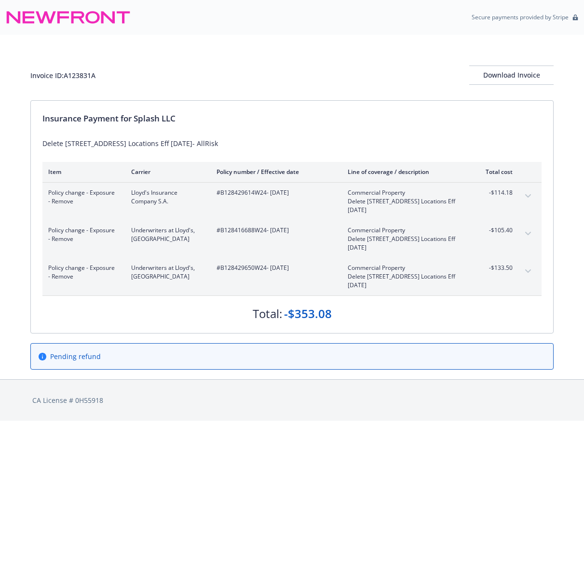
click at [186, 322] on div "Insurance Payment for Splash LLC Delete 177 & 185 Park Ave Locations Eff 07/25/…" at bounding box center [292, 217] width 522 height 232
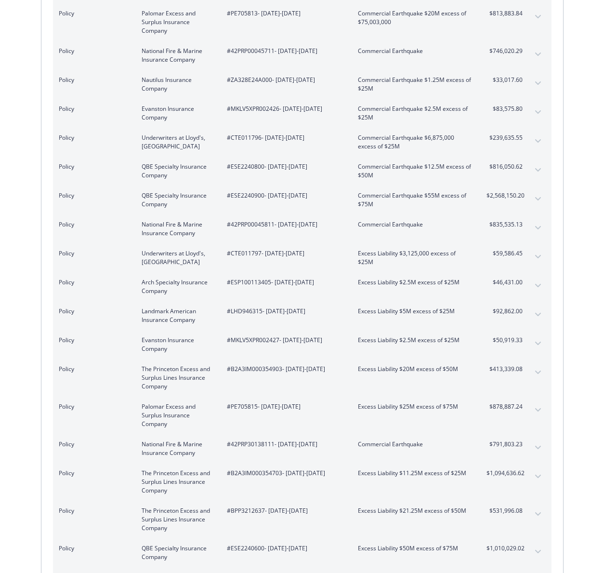
scroll to position [1378, 0]
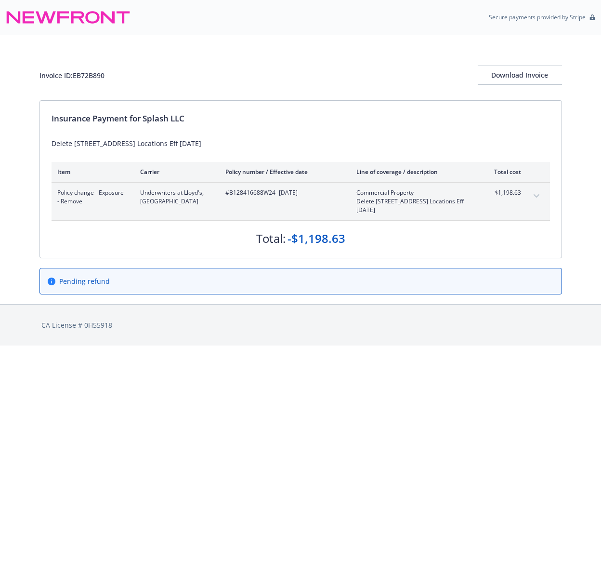
click at [534, 197] on icon "expand content" at bounding box center [537, 196] width 6 height 4
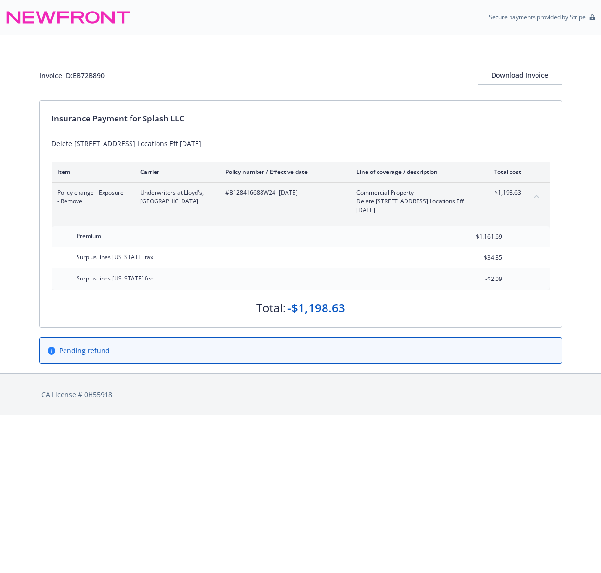
click at [534, 197] on icon "collapse content" at bounding box center [537, 196] width 6 height 3
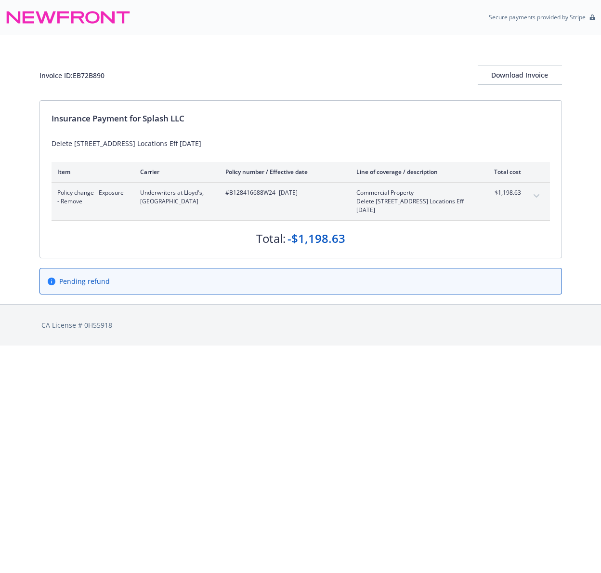
click at [357, 78] on div "Invoice ID: EB72B890 Download Invoice" at bounding box center [301, 75] width 523 height 19
drag, startPoint x: 229, startPoint y: 194, endPoint x: 273, endPoint y: 198, distance: 44.0
click at [273, 198] on div "#B128416688W24 - 07/25/2025" at bounding box center [284, 201] width 116 height 26
copy span "B128416688W24"
drag, startPoint x: 398, startPoint y: 349, endPoint x: 401, endPoint y: 342, distance: 8.6
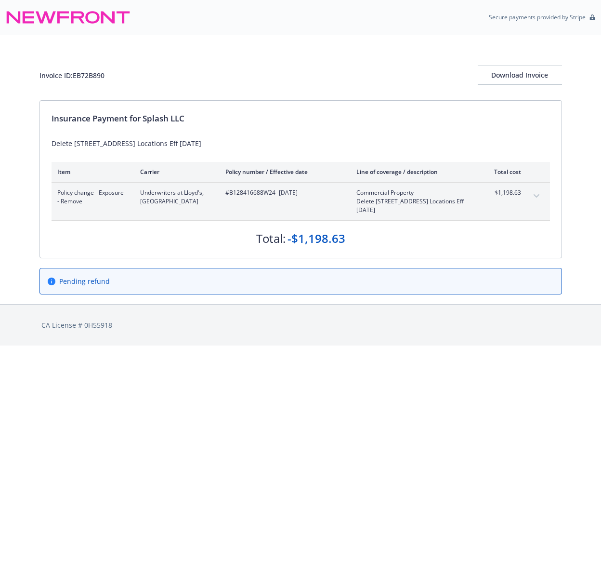
click at [401, 341] on html "Secure payments provided by Stripe Invoice ID: EB72B890 Download Invoice Insura…" at bounding box center [300, 173] width 601 height 346
click at [269, 39] on div "Invoice ID: EB72B890 Download Invoice" at bounding box center [301, 68] width 523 height 66
